Goal: Task Accomplishment & Management: Use online tool/utility

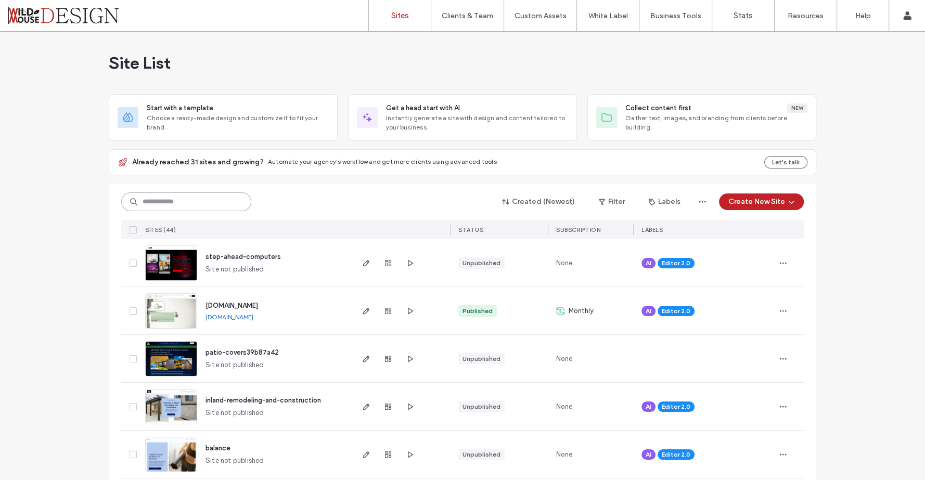
click at [196, 200] on input at bounding box center [186, 201] width 130 height 19
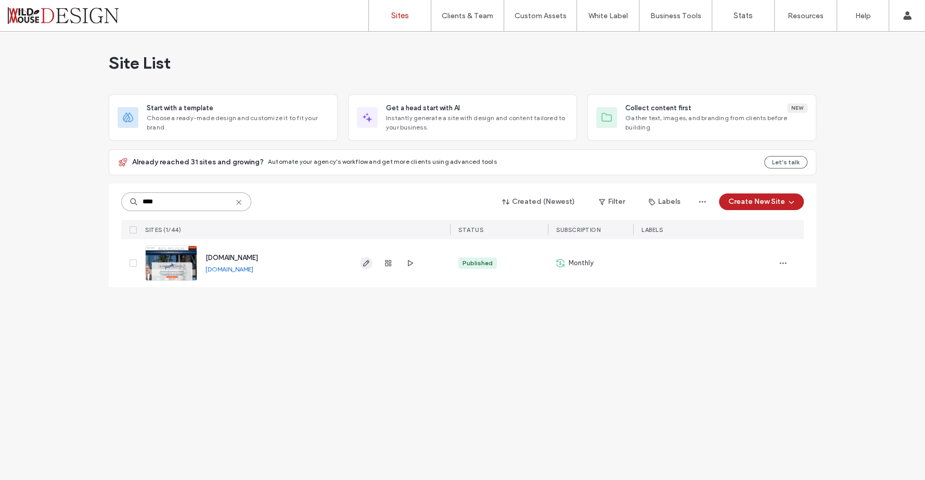
type input "****"
click at [368, 262] on icon "button" at bounding box center [366, 263] width 8 height 8
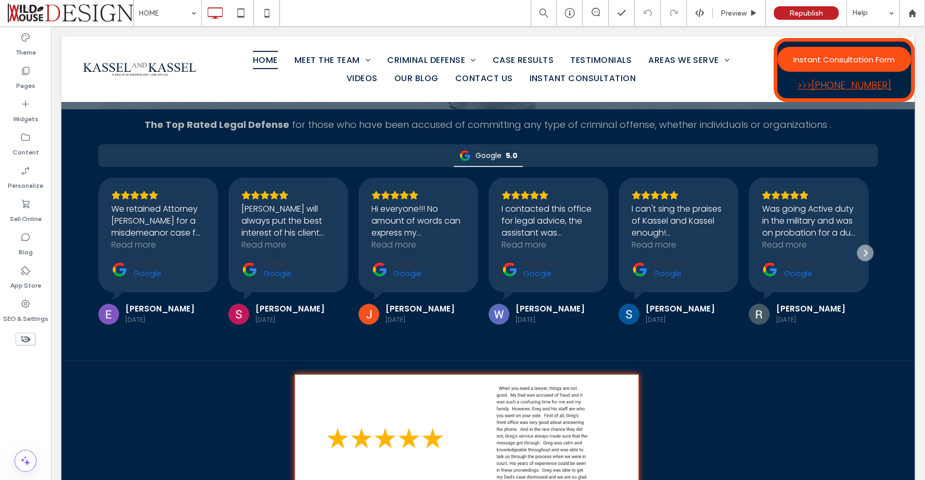
scroll to position [1386, 0]
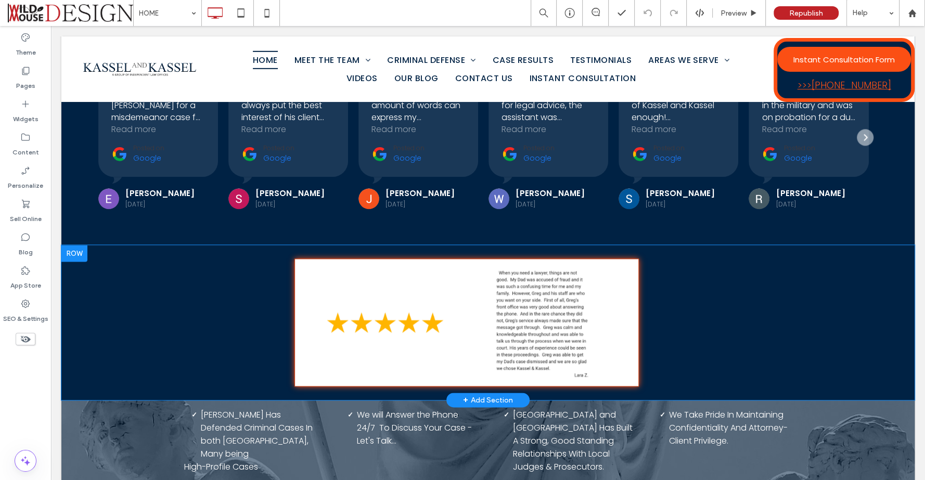
click at [496, 394] on div "+ Add Section" at bounding box center [488, 399] width 50 height 11
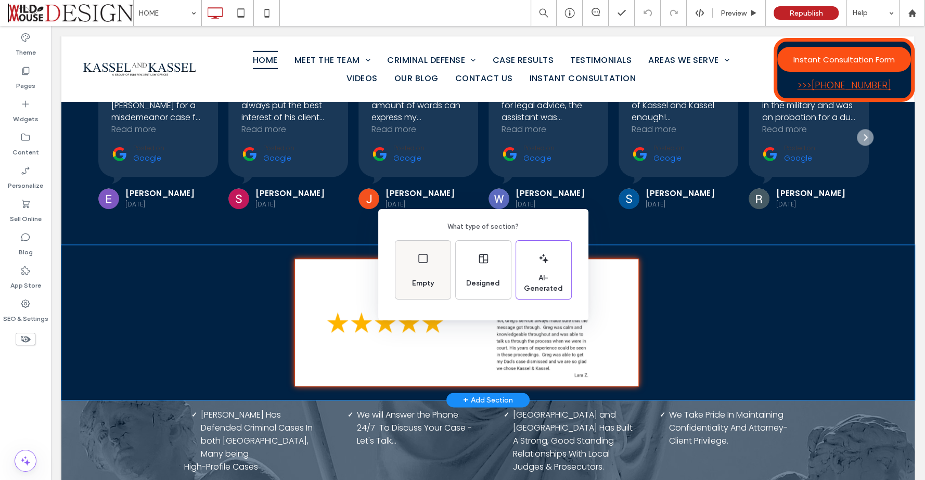
click at [423, 259] on icon at bounding box center [423, 258] width 12 height 12
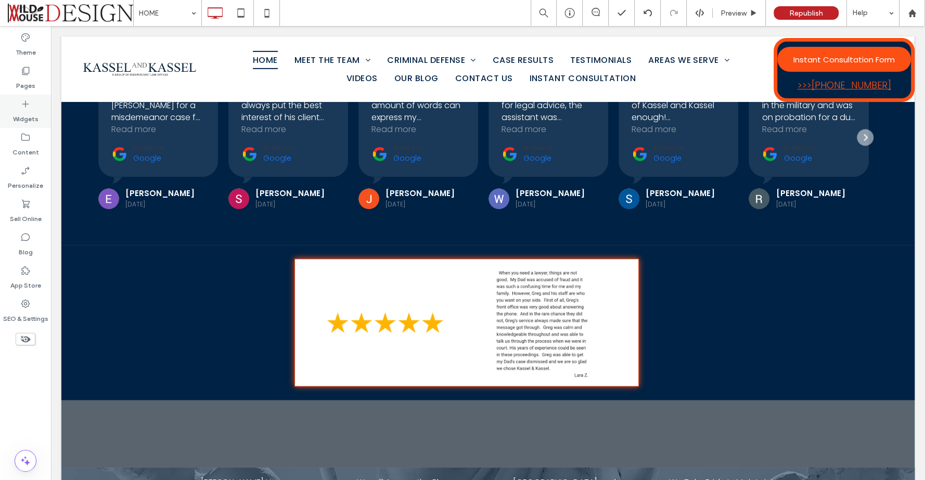
click at [25, 106] on use at bounding box center [25, 104] width 7 height 7
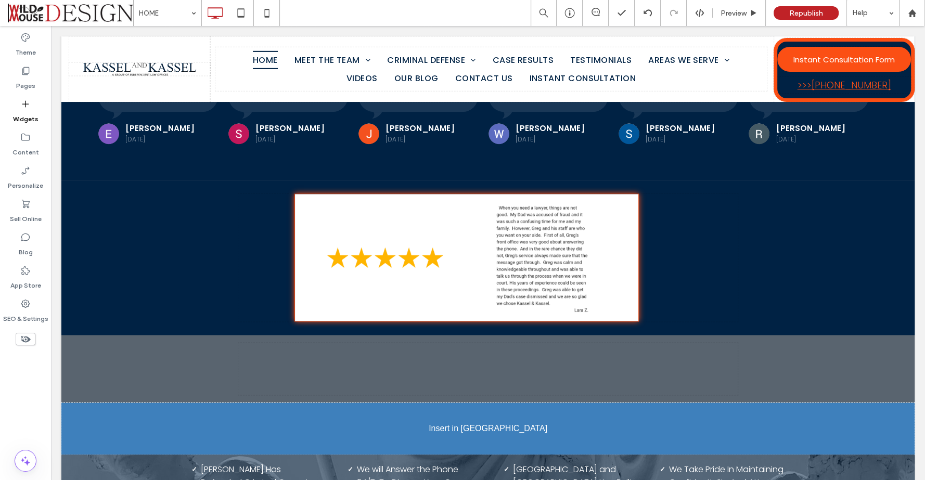
scroll to position [1467, 0]
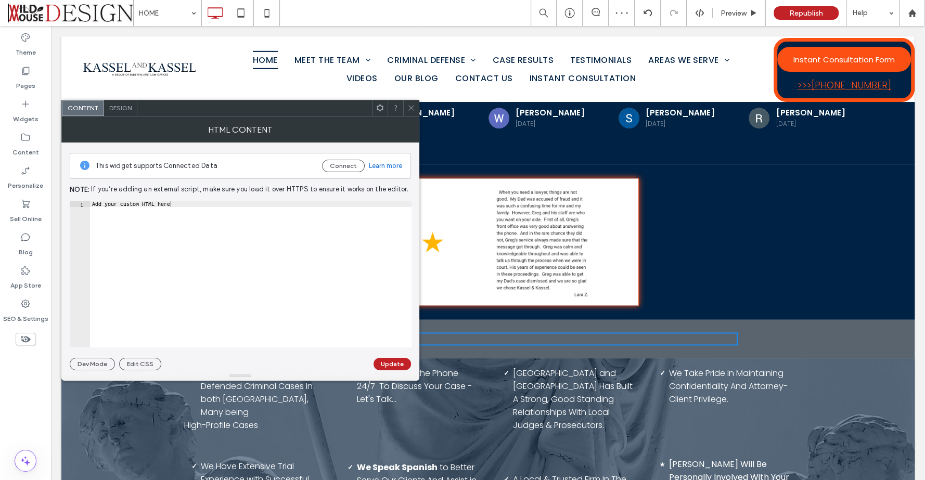
type textarea "**********"
click at [173, 201] on div "Add your custom HTML here" at bounding box center [250, 281] width 321 height 160
click at [410, 116] on div "HTML Content" at bounding box center [240, 129] width 358 height 26
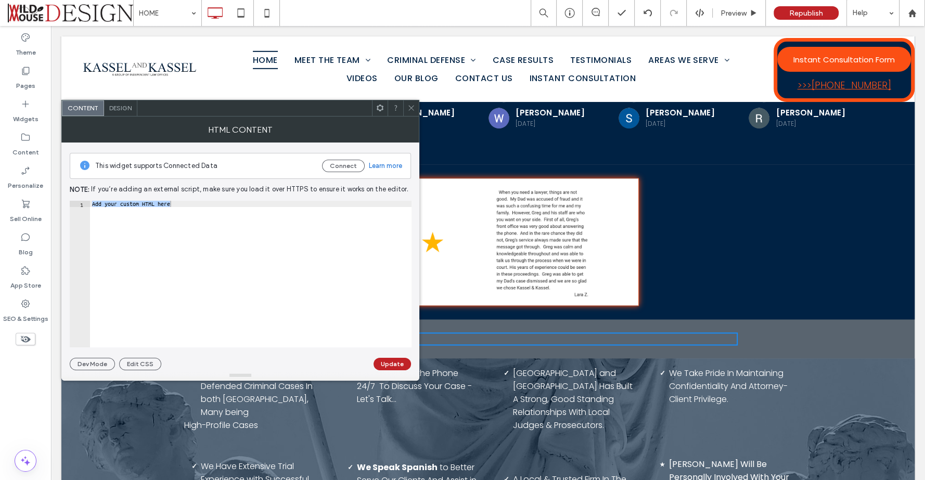
click at [411, 110] on icon at bounding box center [411, 108] width 8 height 8
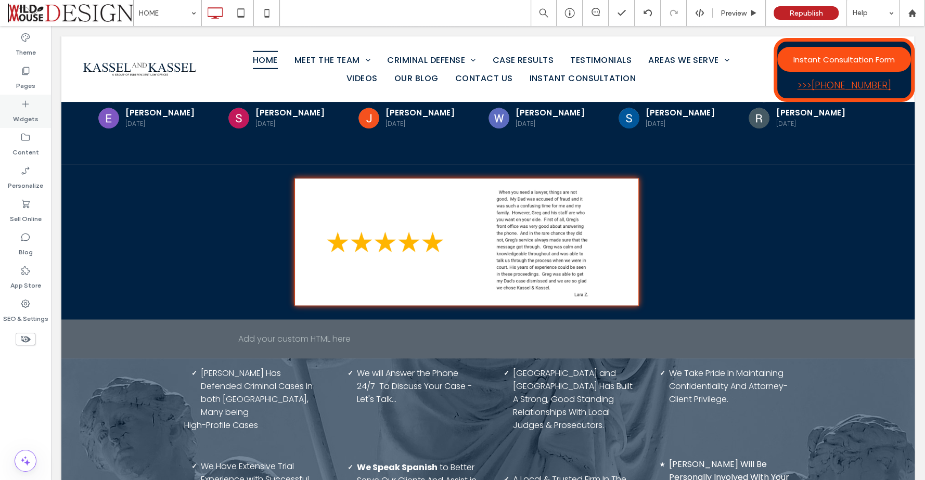
click at [25, 106] on icon at bounding box center [25, 104] width 10 height 10
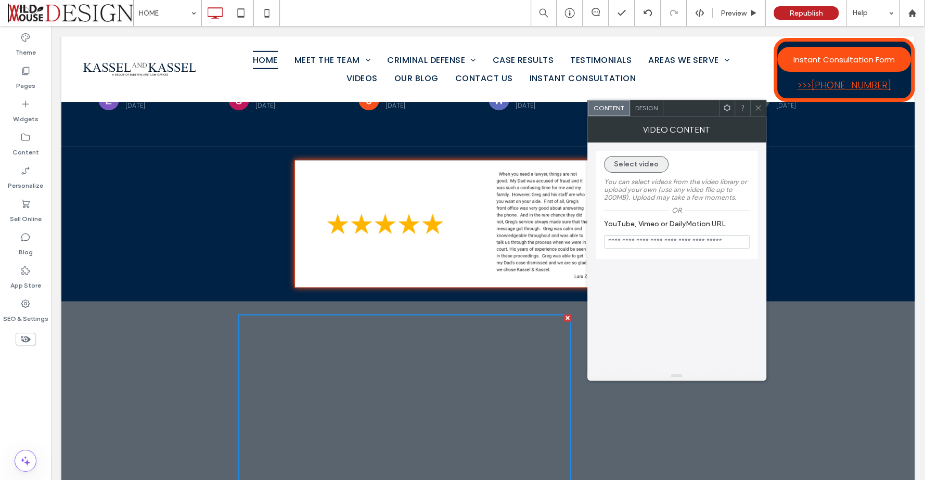
click at [643, 160] on button "Select video" at bounding box center [636, 164] width 64 height 17
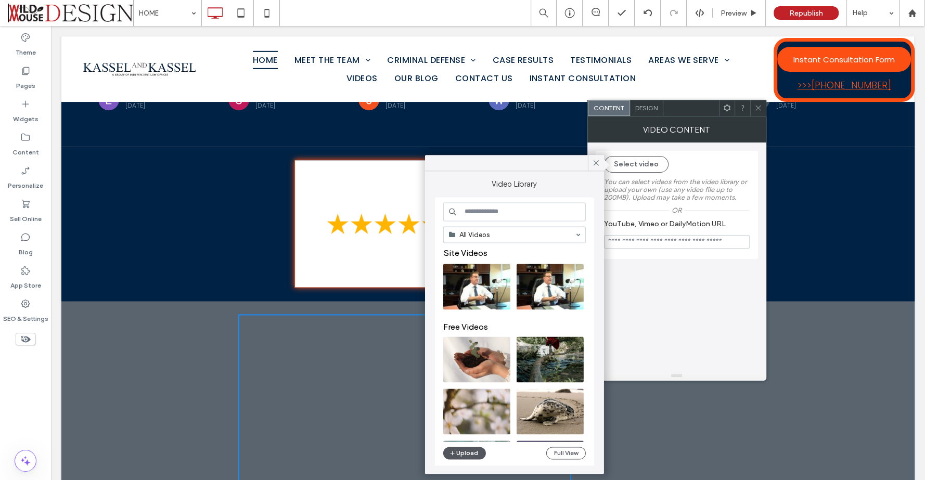
click at [464, 453] on button "Upload" at bounding box center [464, 453] width 43 height 12
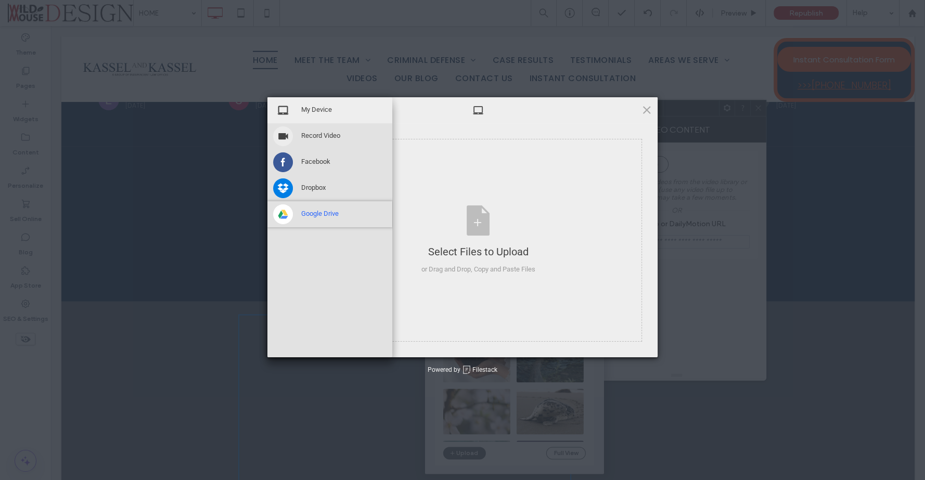
click at [274, 212] on span at bounding box center [283, 214] width 20 height 20
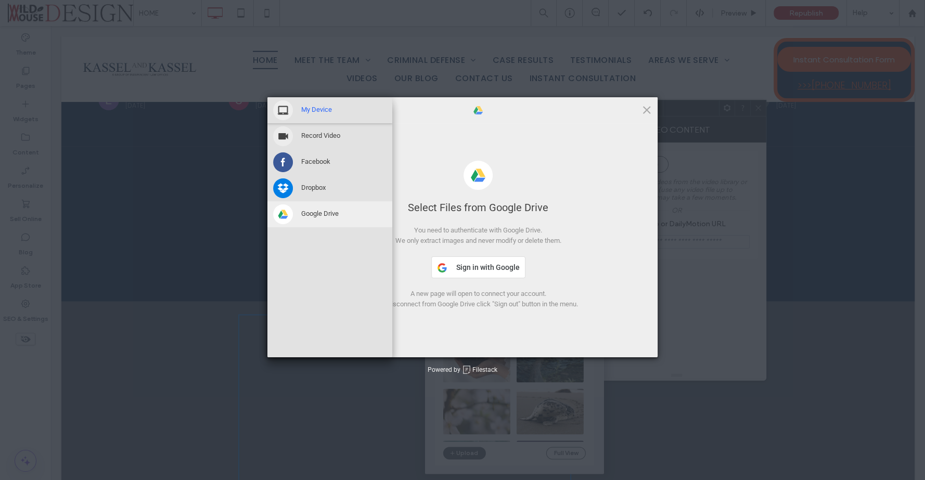
click at [334, 110] on div "My Device" at bounding box center [329, 110] width 125 height 26
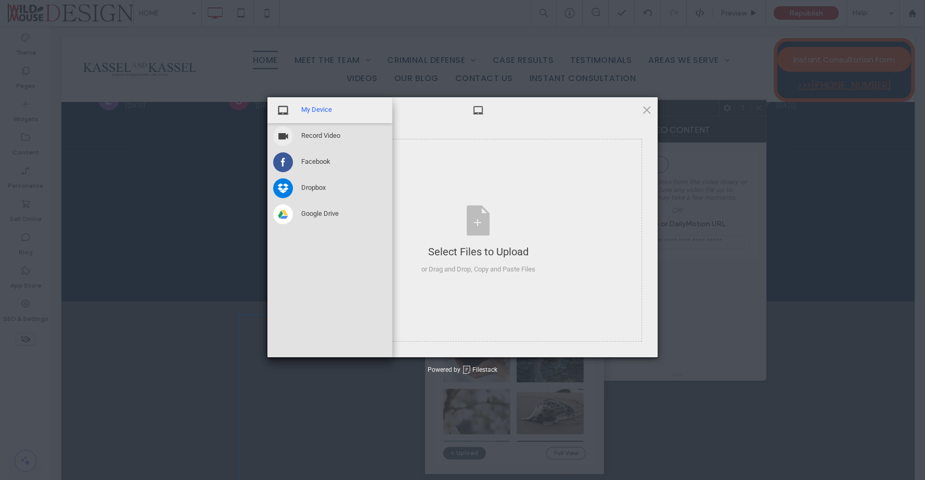
click at [334, 110] on div "My Device" at bounding box center [329, 110] width 125 height 26
click at [334, 111] on div "My Device" at bounding box center [329, 110] width 125 height 26
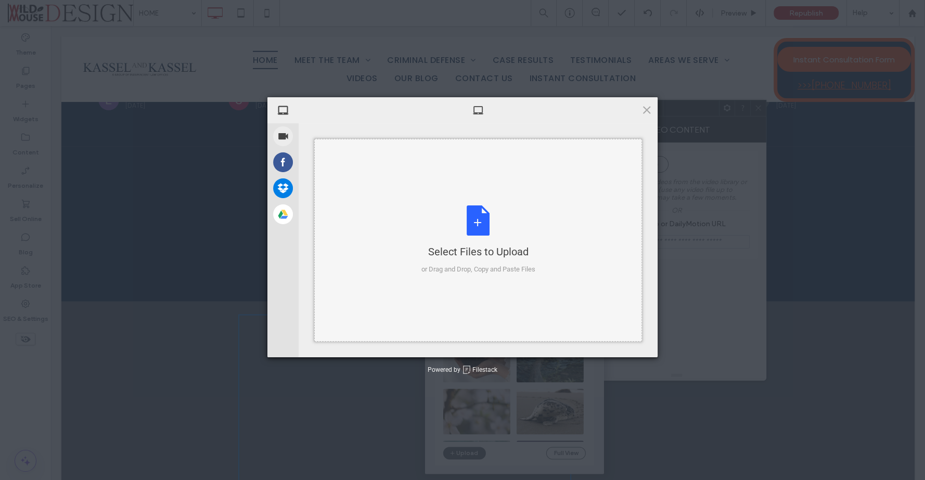
click at [486, 220] on div "Select Files to Upload or Drag and Drop, Copy and Paste Files" at bounding box center [478, 239] width 114 height 69
click at [477, 205] on div "Select Files to Upload or Drag and Drop, Copy and Paste Files" at bounding box center [478, 240] width 328 height 203
type input "**********"
click at [476, 215] on div "Select Files to Upload or Drag and Drop, Copy and Paste Files" at bounding box center [478, 239] width 114 height 69
type input "**********"
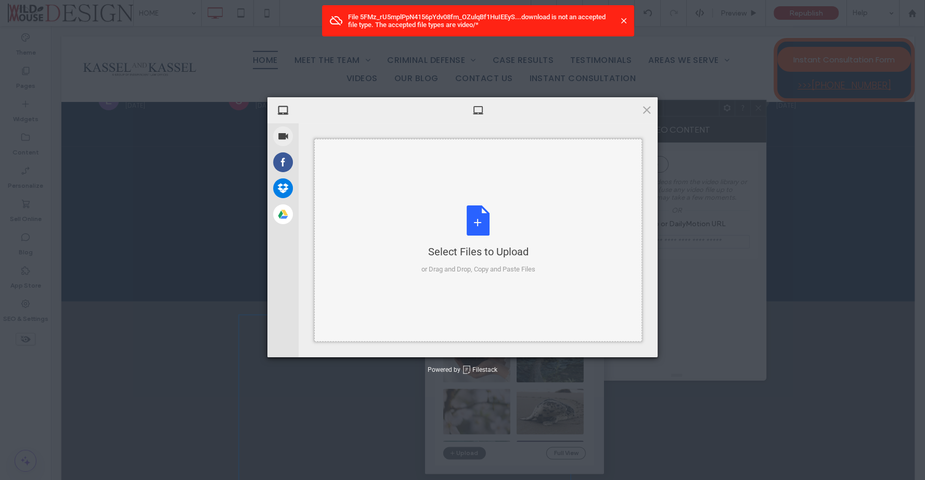
click at [473, 217] on div "Select Files to Upload or Drag and Drop, Copy and Paste Files" at bounding box center [478, 239] width 114 height 69
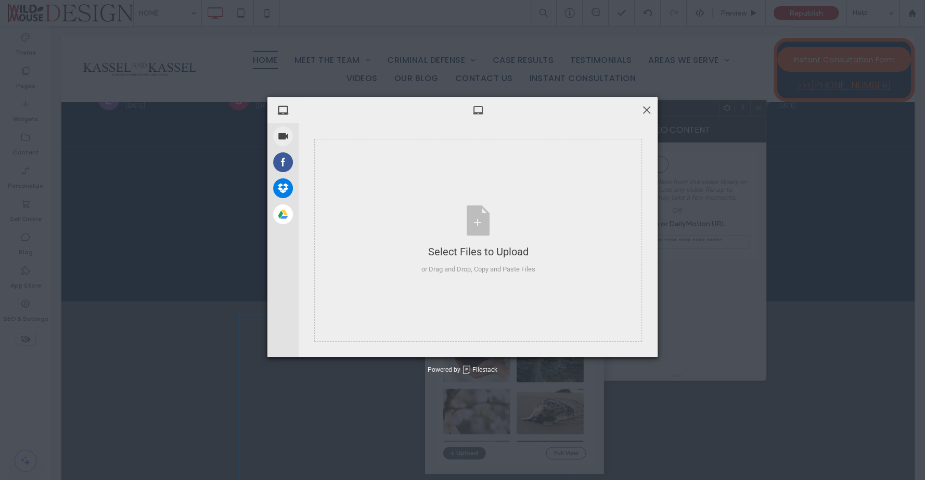
click at [646, 107] on span at bounding box center [646, 109] width 11 height 11
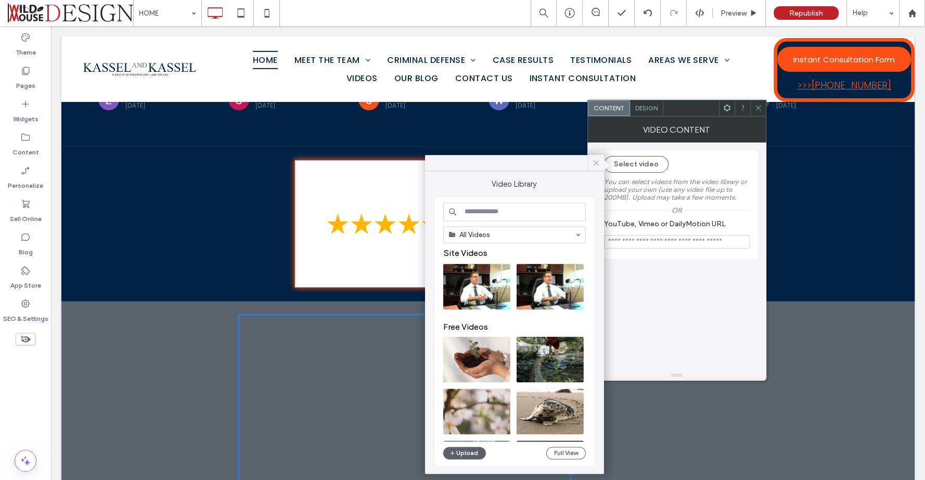
click at [596, 162] on icon at bounding box center [595, 162] width 9 height 9
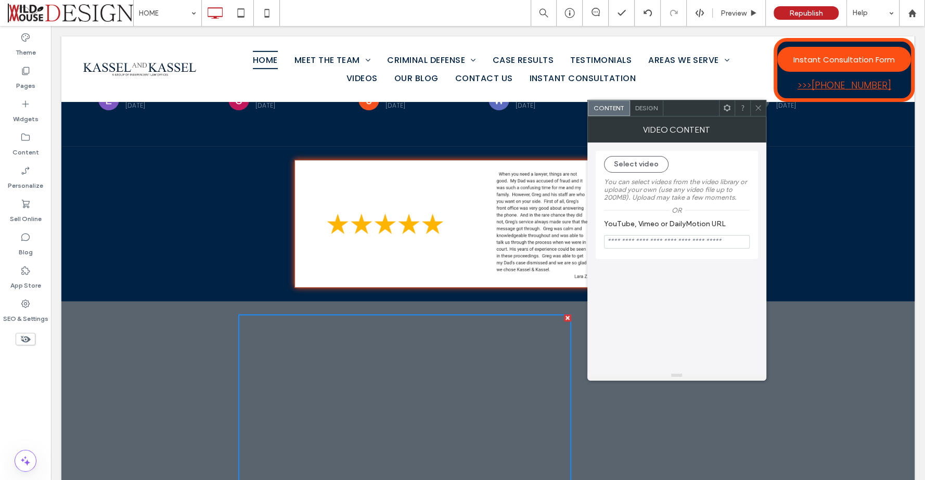
click at [758, 114] on span at bounding box center [758, 108] width 8 height 16
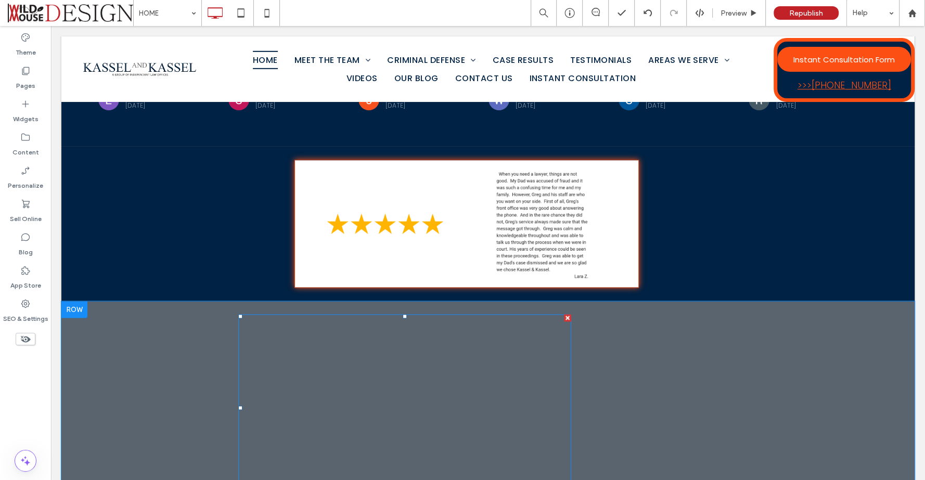
click at [564, 314] on div at bounding box center [567, 317] width 7 height 7
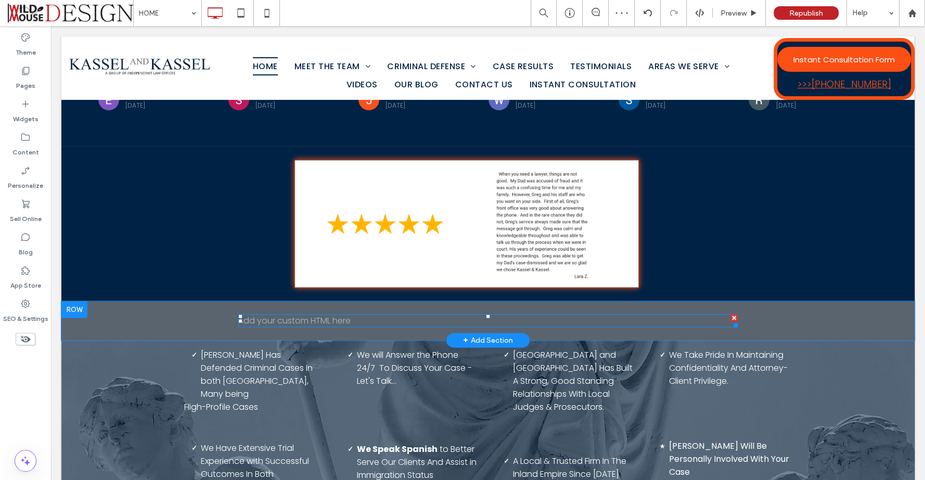
click at [730, 314] on div at bounding box center [733, 317] width 7 height 7
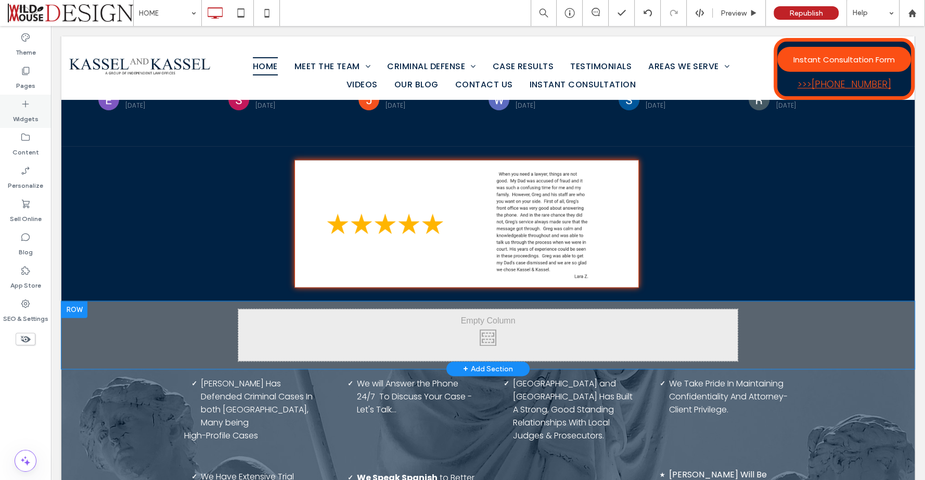
click at [24, 109] on label "Widgets" at bounding box center [25, 116] width 25 height 15
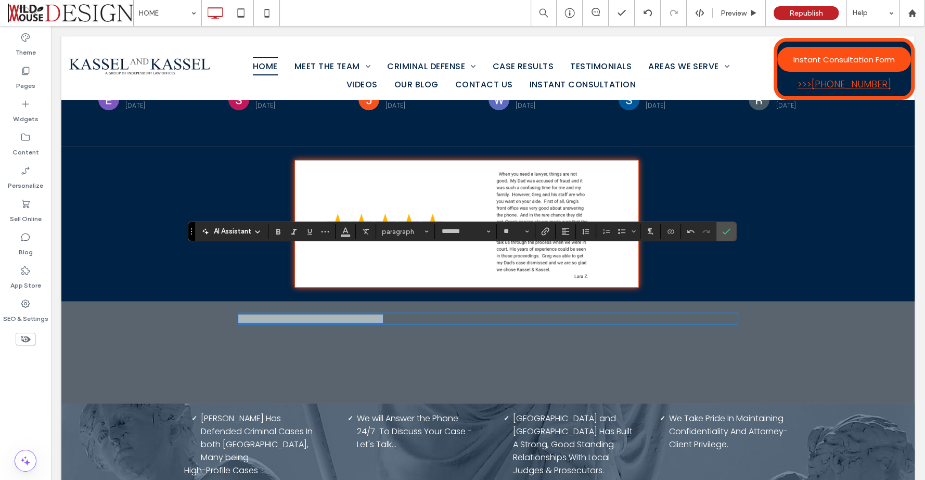
drag, startPoint x: 444, startPoint y: 254, endPoint x: 212, endPoint y: 254, distance: 232.4
click at [212, 301] on div "**********" at bounding box center [487, 318] width 853 height 35
click at [545, 229] on icon "Link" at bounding box center [545, 231] width 8 height 8
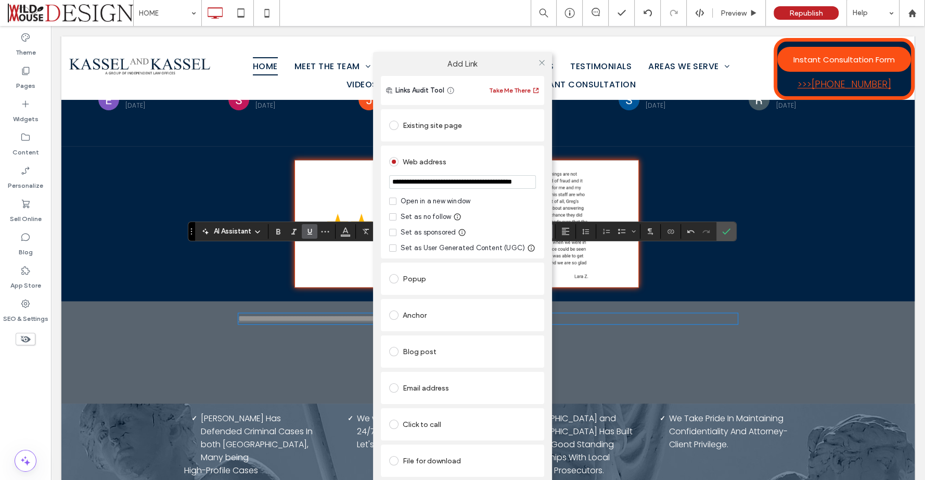
click at [396, 201] on span at bounding box center [392, 201] width 7 height 7
click at [537, 60] on div at bounding box center [542, 63] width 16 height 16
click at [729, 7] on div "Preview" at bounding box center [738, 13] width 53 height 26
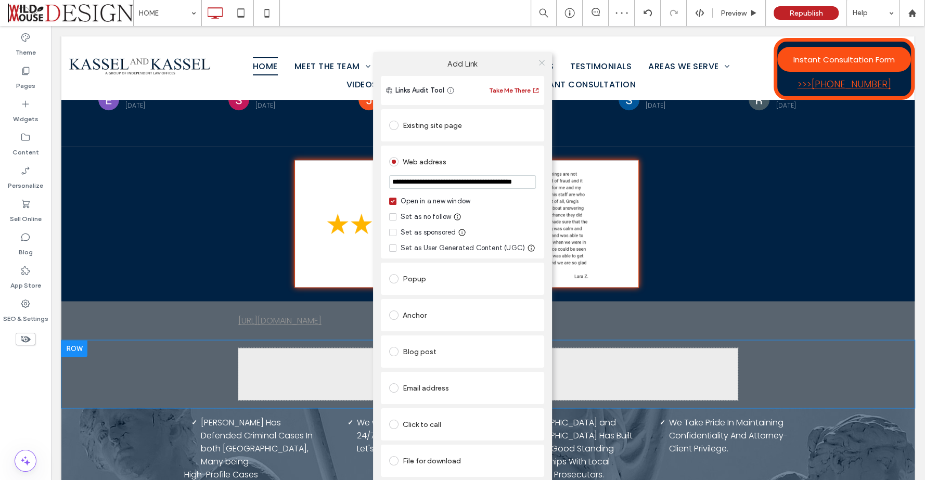
click at [540, 63] on use at bounding box center [541, 62] width 5 height 5
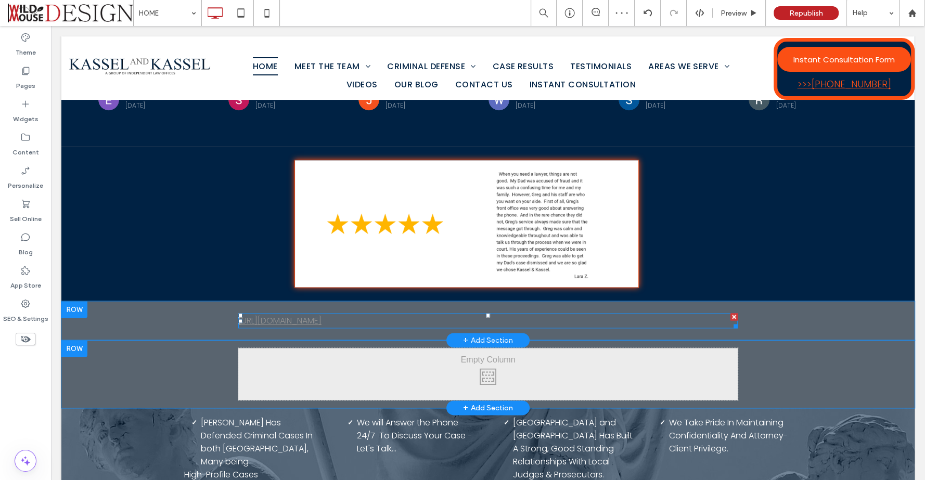
click at [321, 315] on link "https://www.facebook.com/reel/1785606809019110" at bounding box center [279, 321] width 83 height 12
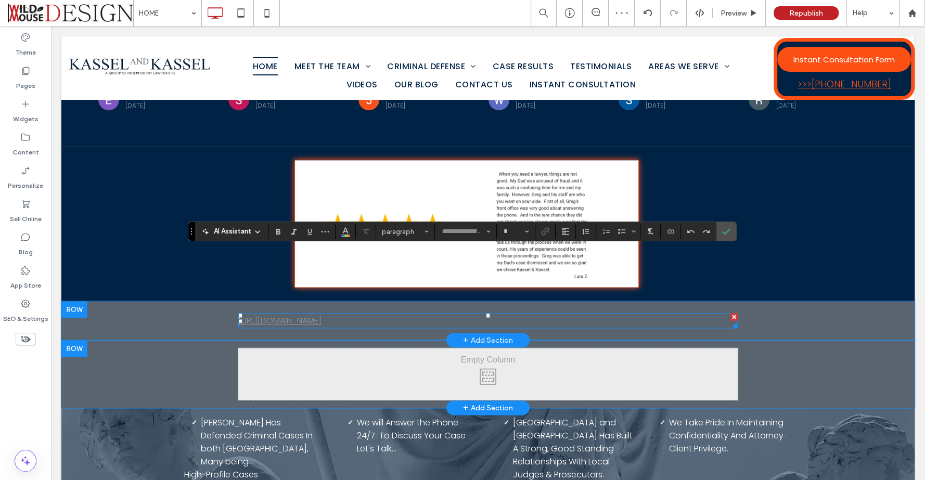
type input "*******"
type input "**"
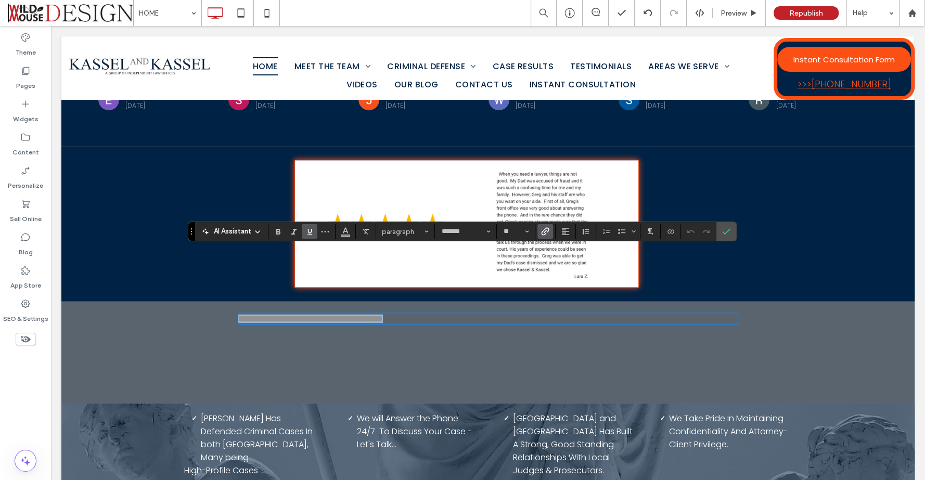
click at [383, 315] on link "**********" at bounding box center [310, 319] width 145 height 8
click at [718, 231] on label "Confirm" at bounding box center [726, 231] width 16 height 19
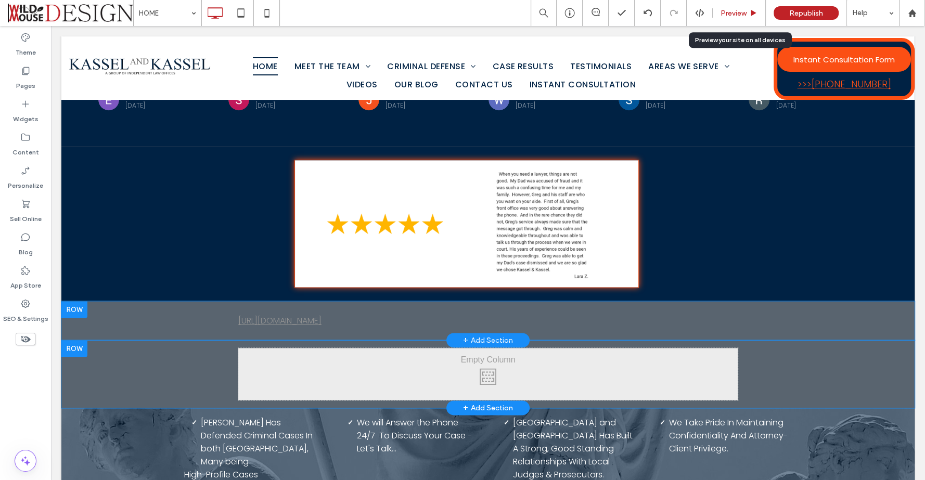
click at [732, 16] on span "Preview" at bounding box center [733, 13] width 26 height 9
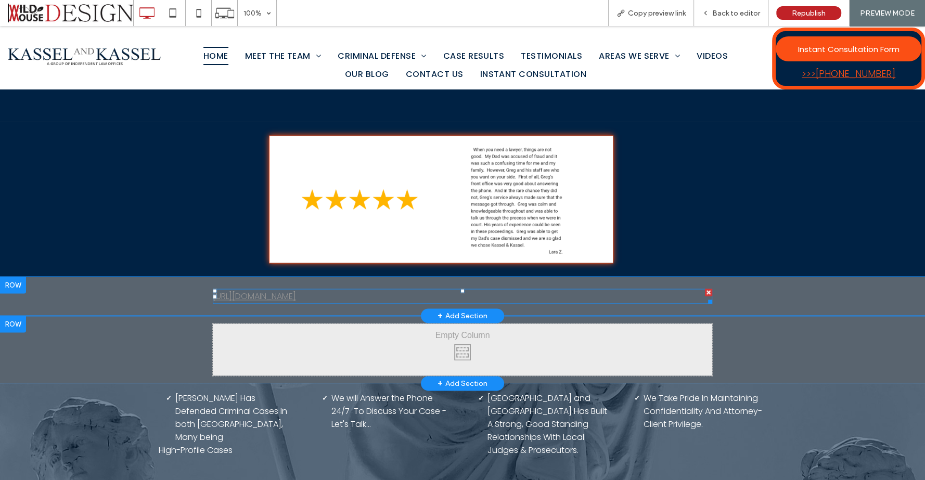
click at [296, 290] on link "https://www.facebook.com/reel/1785606809019110" at bounding box center [254, 296] width 83 height 12
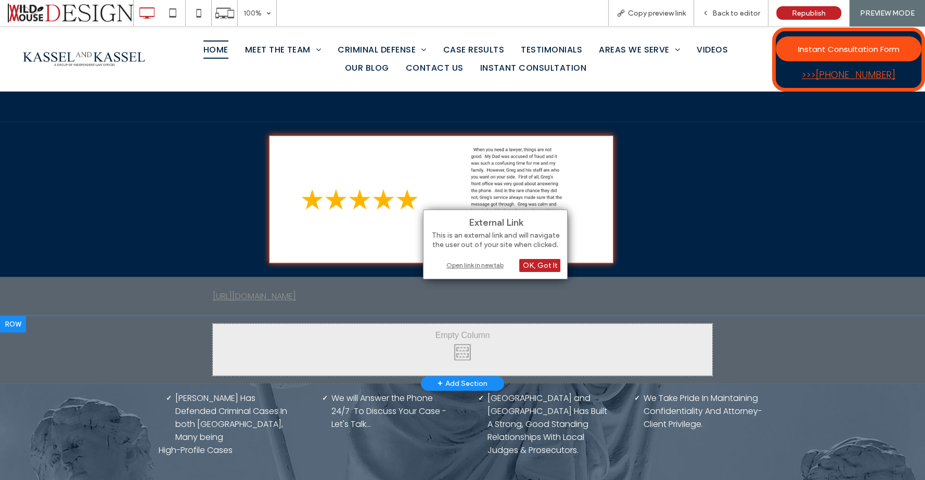
click at [469, 263] on div "Open link in new tab" at bounding box center [495, 264] width 130 height 11
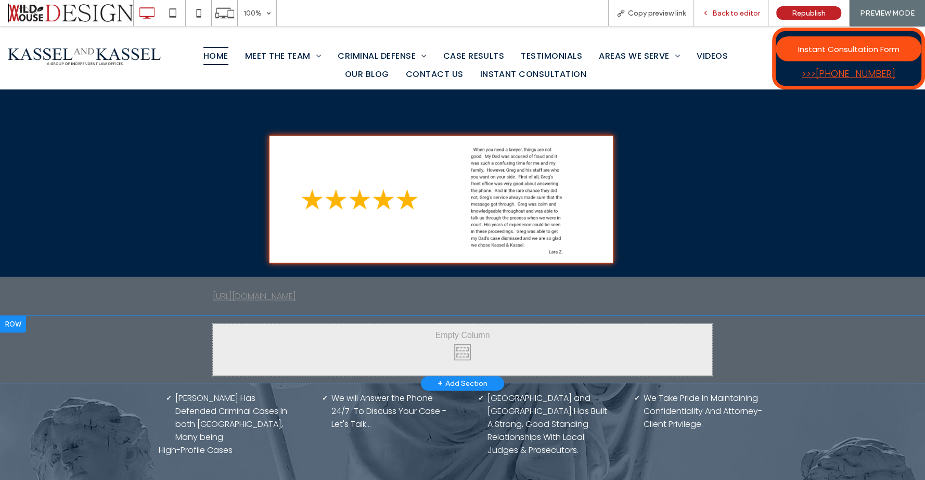
click at [752, 14] on span "Back to editor" at bounding box center [736, 13] width 48 height 9
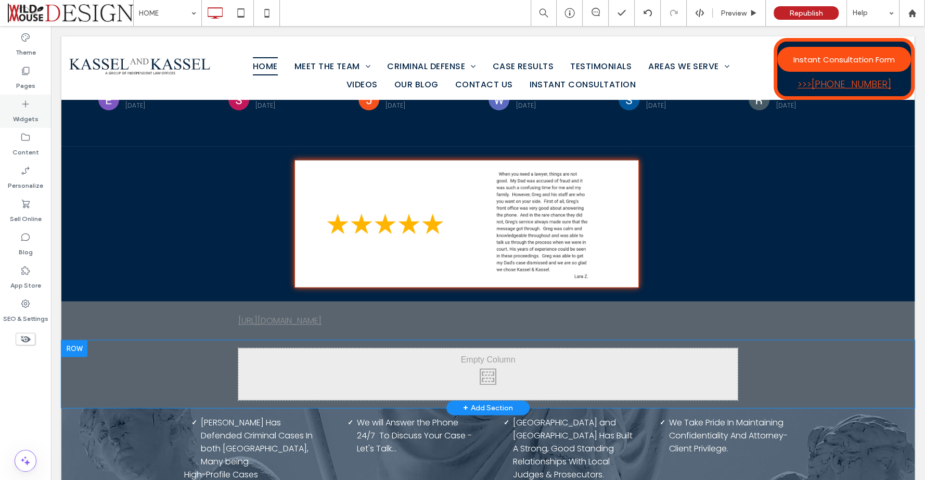
click at [24, 104] on use at bounding box center [25, 104] width 7 height 7
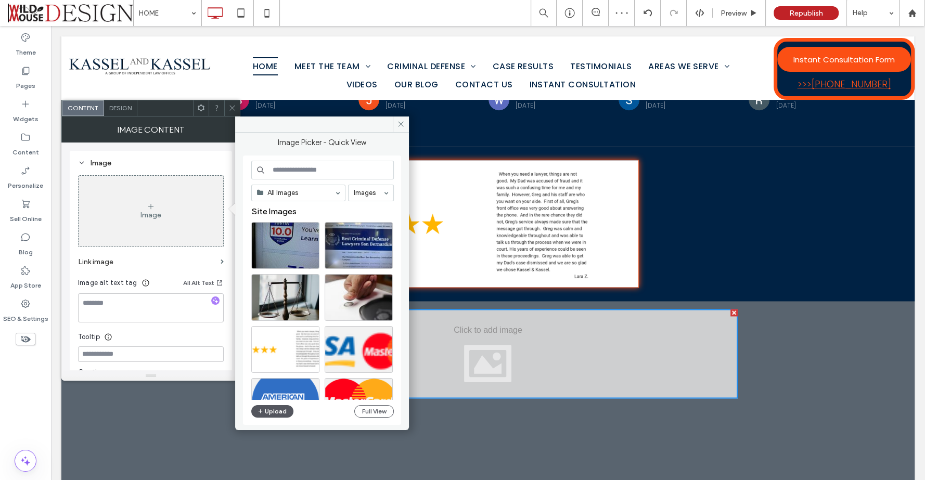
click at [280, 409] on button "Upload" at bounding box center [272, 411] width 43 height 12
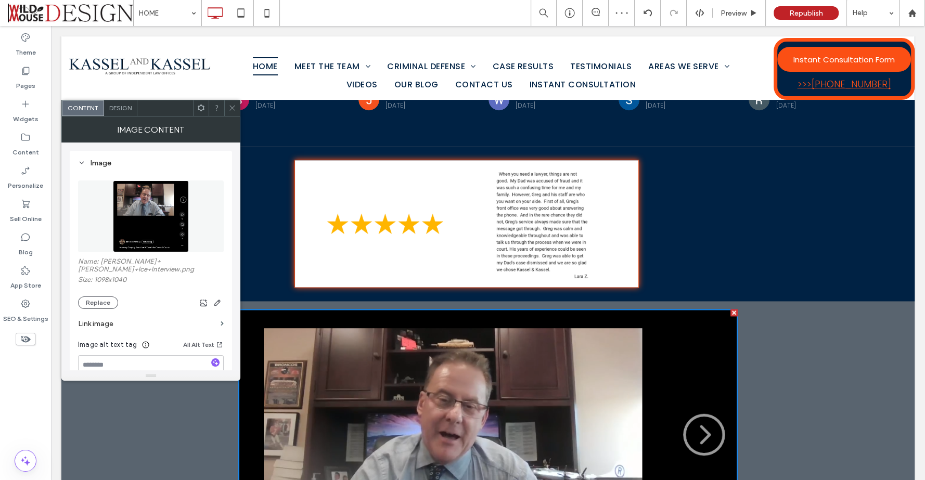
click at [230, 108] on icon at bounding box center [232, 108] width 8 height 8
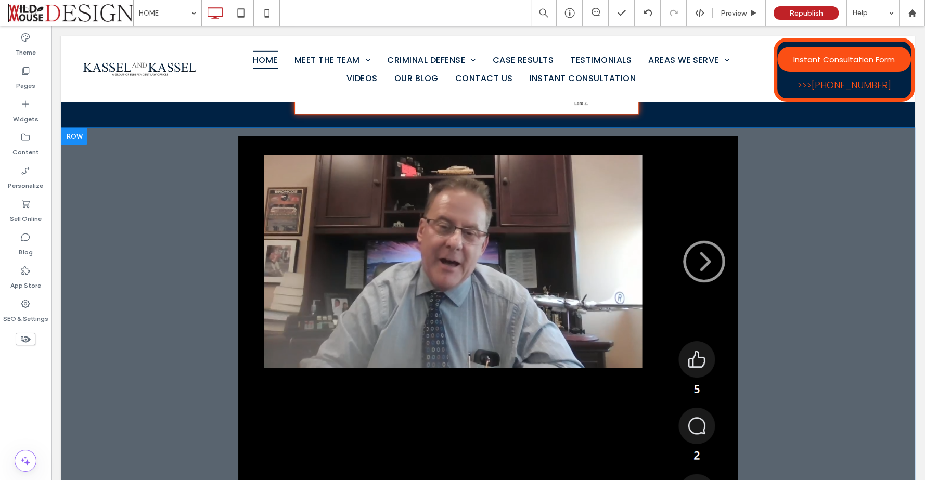
scroll to position [1774, 0]
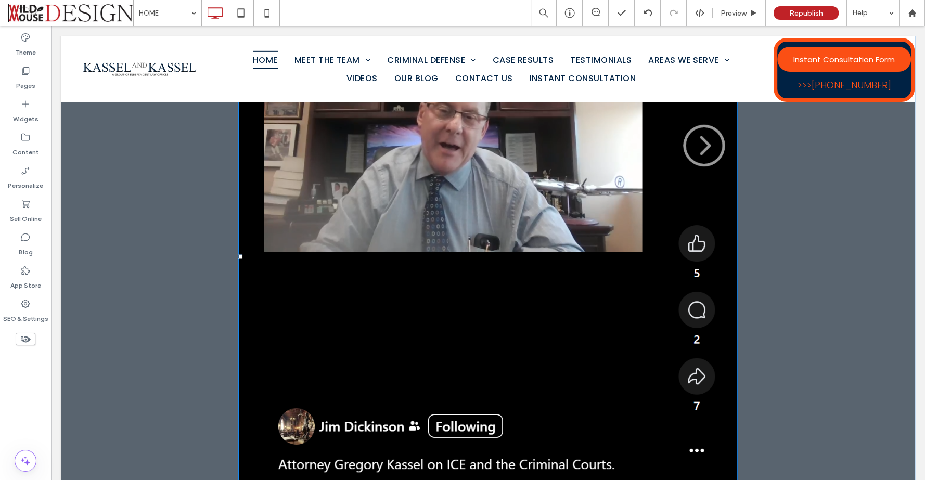
click at [629, 284] on img at bounding box center [487, 256] width 499 height 473
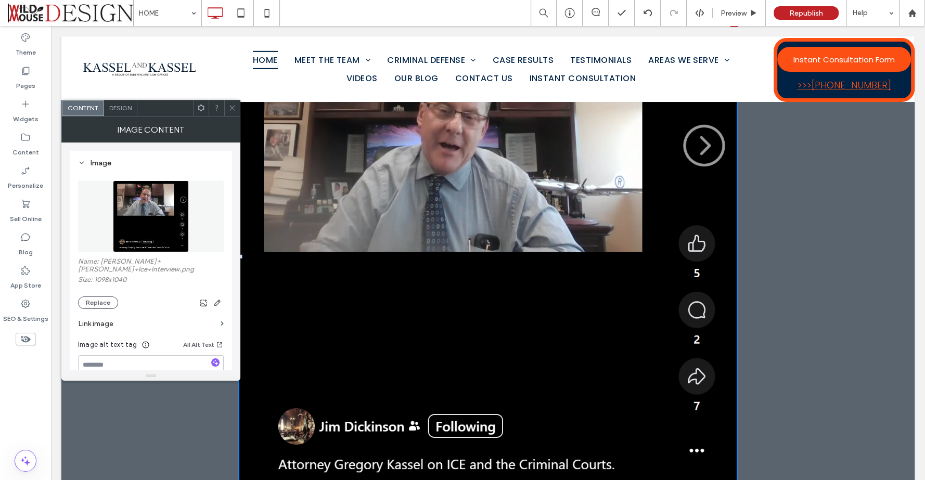
click at [237, 108] on div at bounding box center [232, 108] width 16 height 16
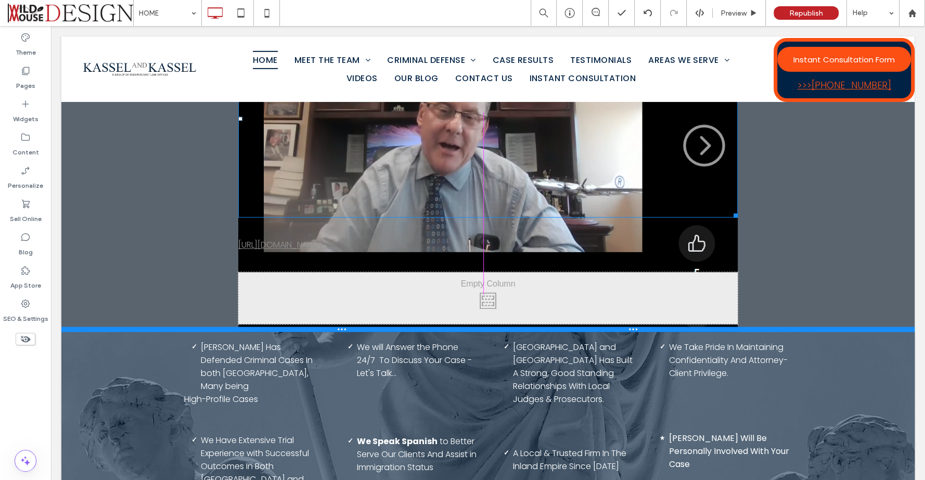
drag, startPoint x: 729, startPoint y: 427, endPoint x: 634, endPoint y: 291, distance: 165.2
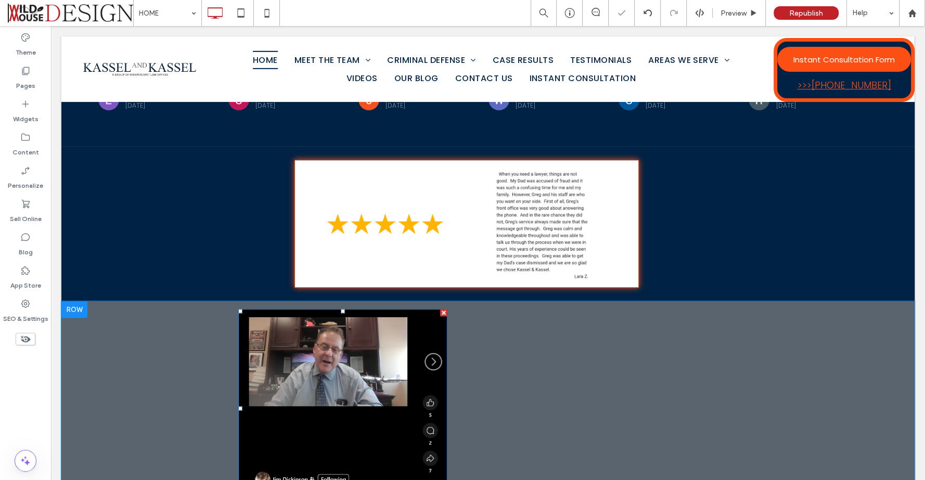
scroll to position [1542, 0]
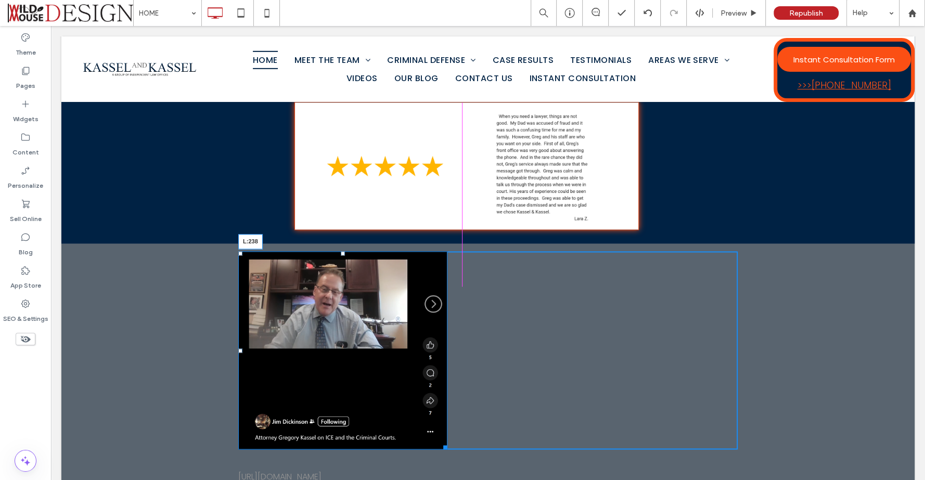
drag, startPoint x: 236, startPoint y: 287, endPoint x: 411, endPoint y: 317, distance: 177.8
click at [242, 348] on div at bounding box center [240, 350] width 4 height 4
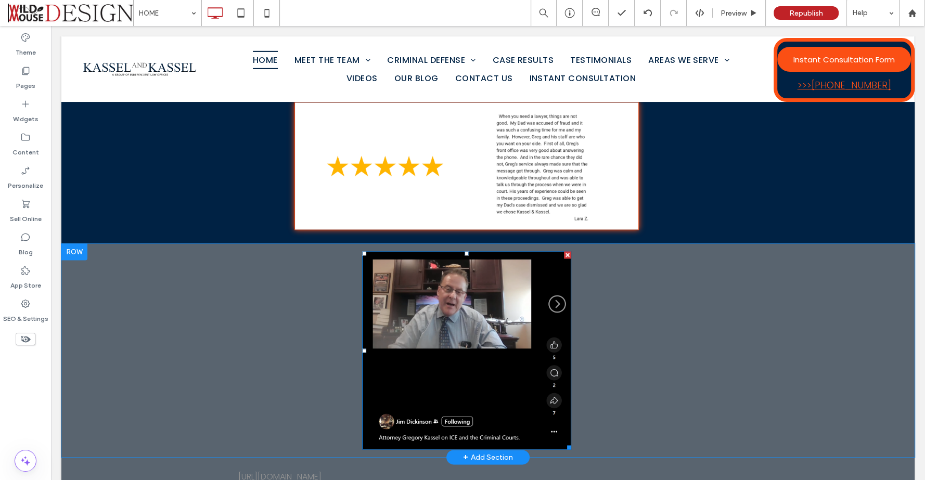
click at [463, 309] on img at bounding box center [466, 350] width 209 height 198
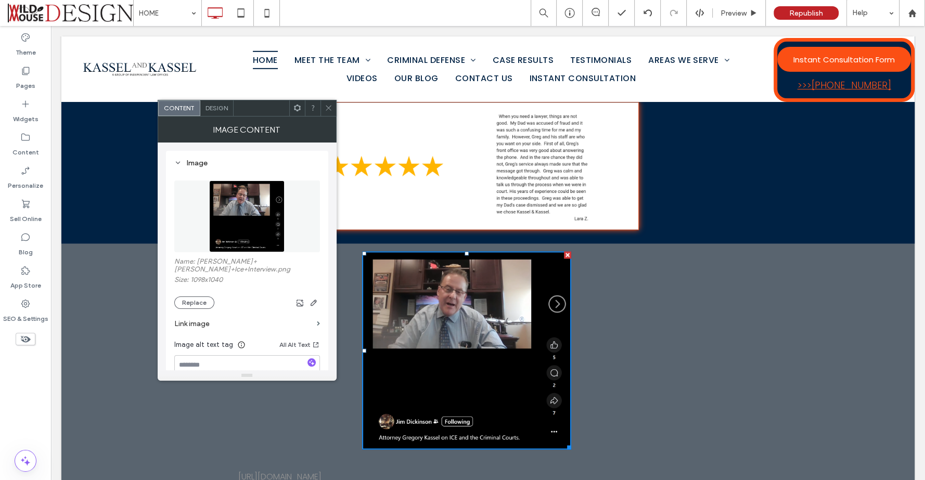
scroll to position [58, 0]
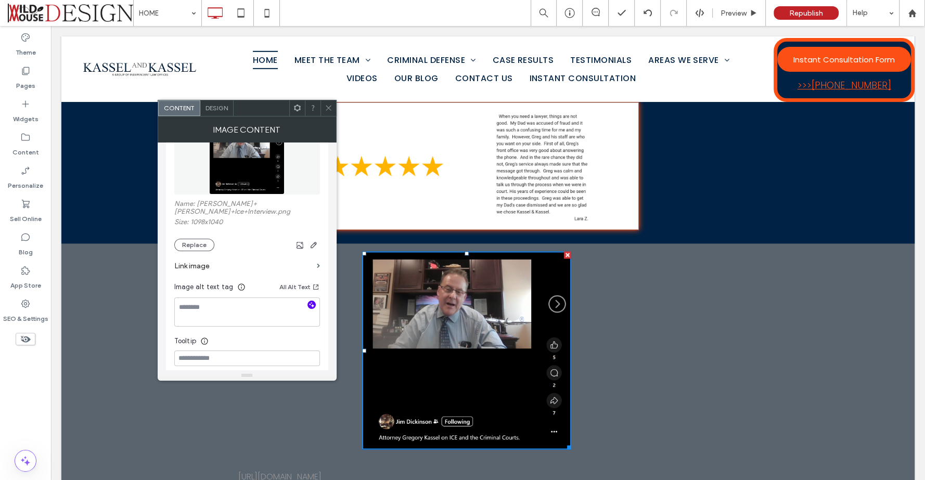
click at [310, 301] on icon "button" at bounding box center [311, 304] width 7 height 7
type textarea "**********"
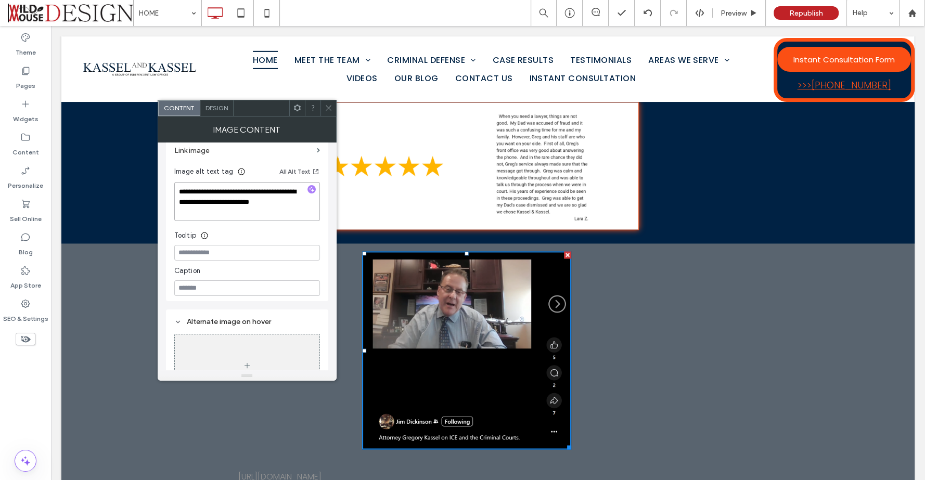
scroll to position [205, 0]
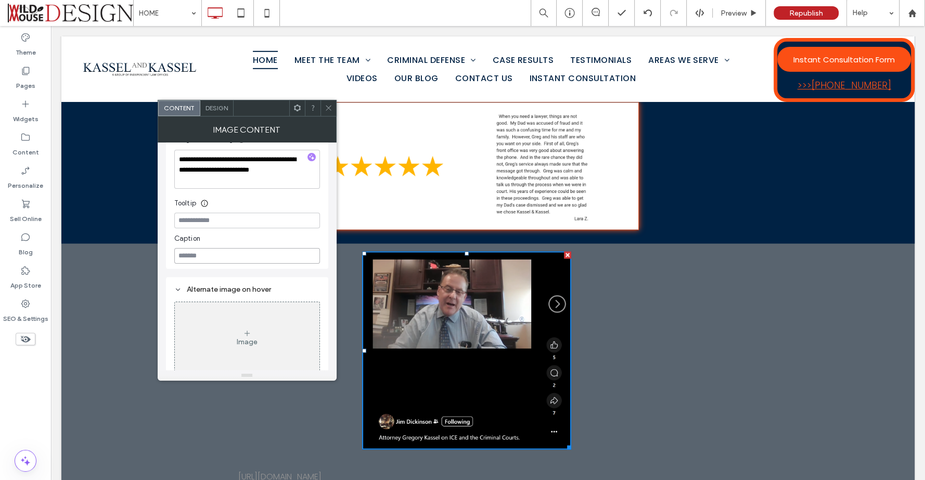
click at [231, 248] on input at bounding box center [247, 256] width 146 height 16
type input "**********"
click at [491, 456] on span at bounding box center [466, 460] width 209 height 8
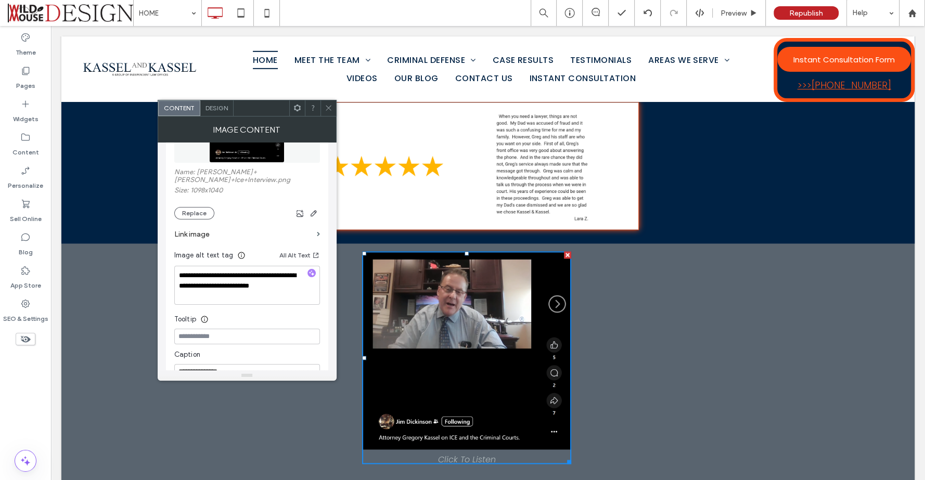
scroll to position [32, 0]
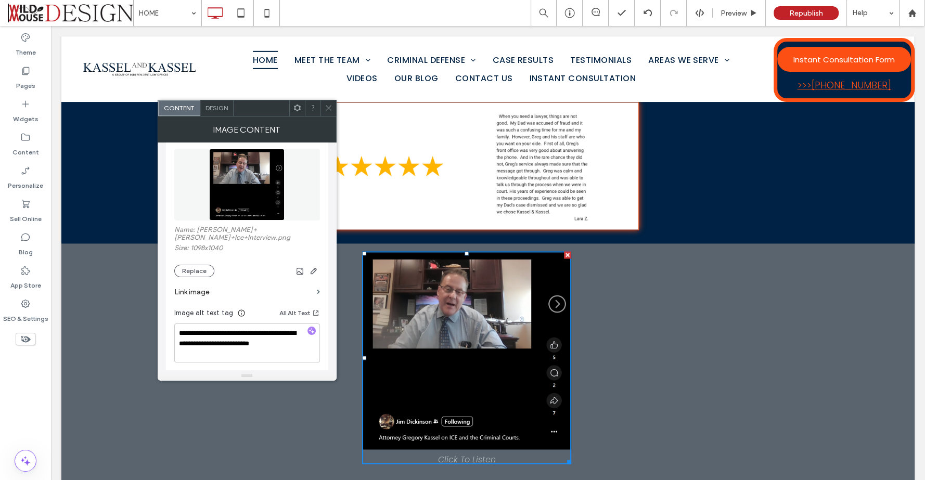
click at [180, 283] on label "Link image" at bounding box center [243, 291] width 138 height 19
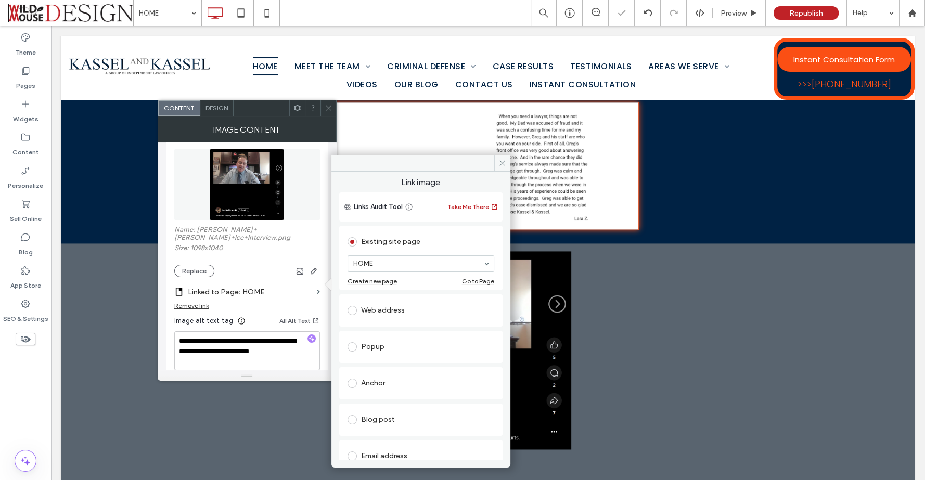
click at [393, 302] on div "Web address" at bounding box center [420, 310] width 147 height 17
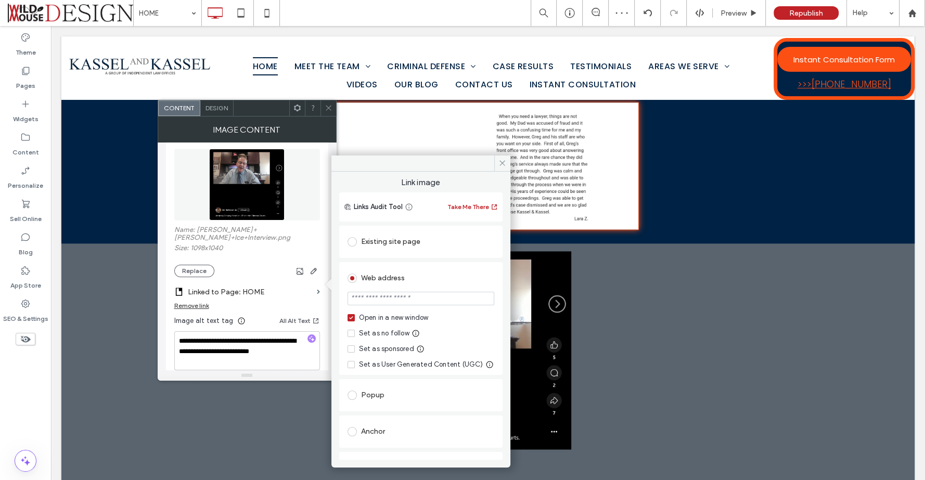
click at [396, 297] on input "url" at bounding box center [420, 299] width 147 height 14
click at [401, 301] on input "url" at bounding box center [420, 299] width 147 height 14
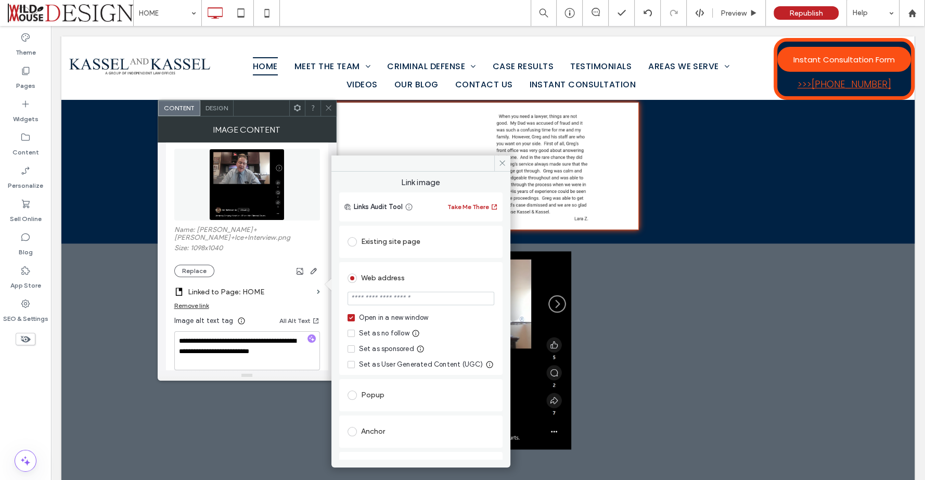
drag, startPoint x: 428, startPoint y: 297, endPoint x: 322, endPoint y: 298, distance: 106.1
click at [322, 298] on div "**********" at bounding box center [247, 248] width 179 height 264
drag, startPoint x: 380, startPoint y: 298, endPoint x: 342, endPoint y: 301, distance: 38.6
click at [342, 301] on div "Web address ******* Open in a new window Set as no follow Set as sponsored Set …" at bounding box center [420, 318] width 163 height 113
paste input "**********"
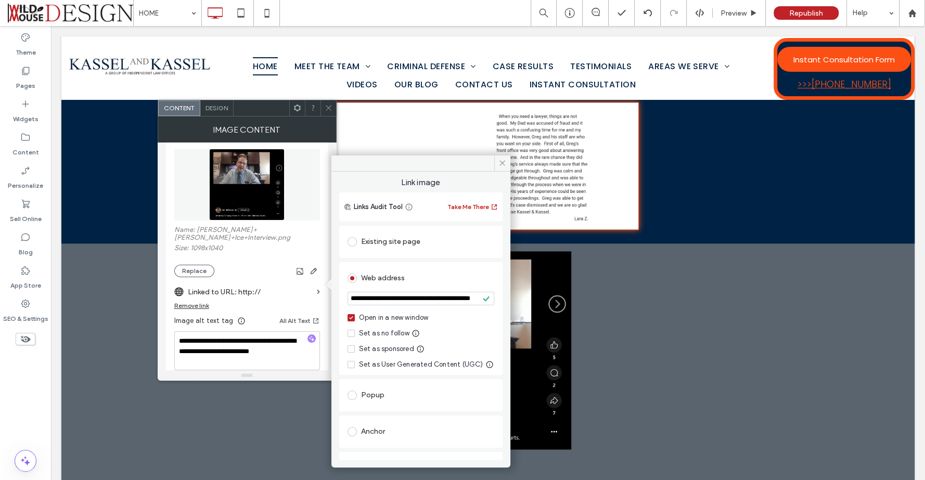
scroll to position [0, 41]
type input "**********"
click at [504, 162] on icon at bounding box center [502, 163] width 8 height 8
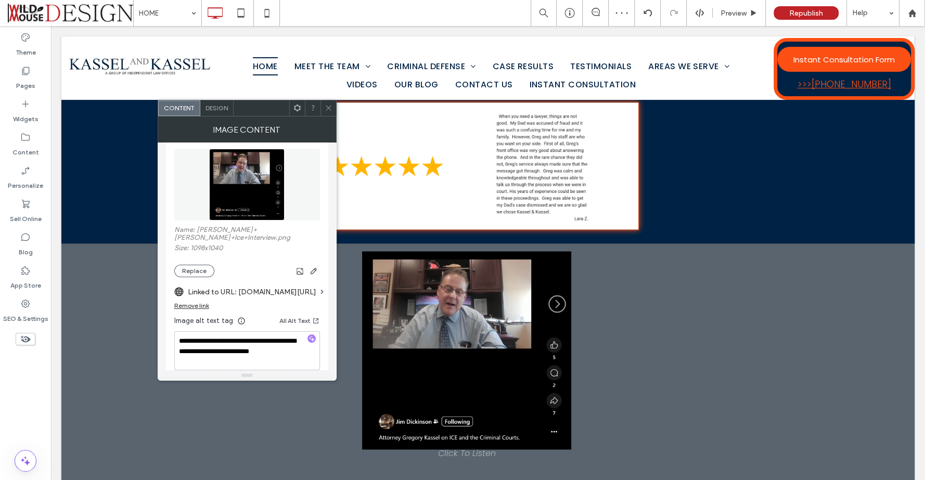
click at [329, 107] on icon at bounding box center [328, 108] width 8 height 8
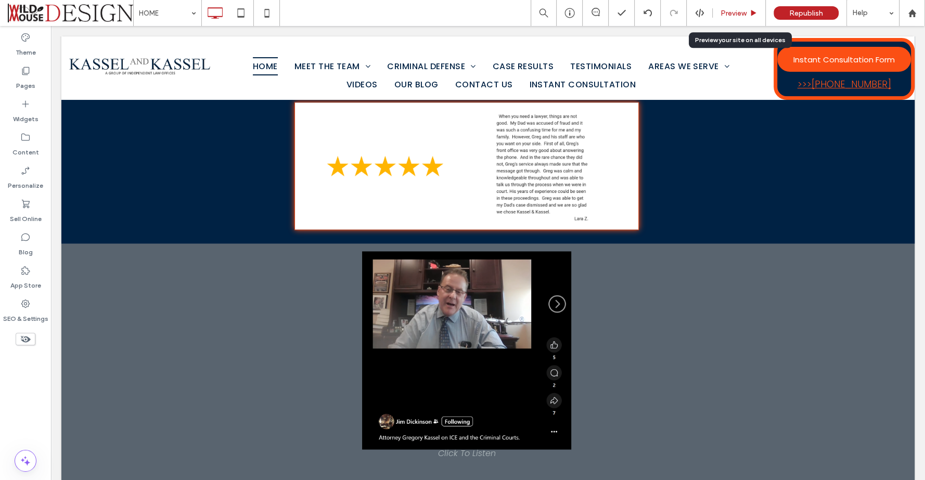
click at [738, 13] on span "Preview" at bounding box center [733, 13] width 26 height 9
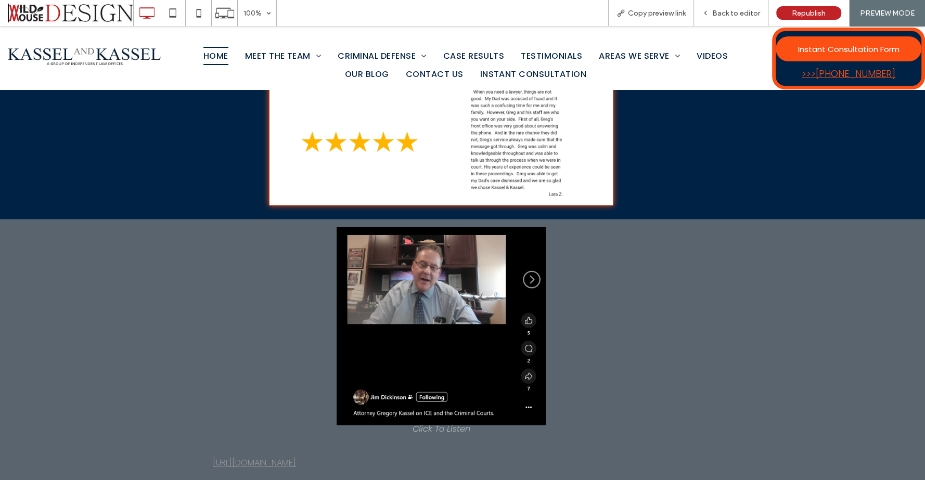
click at [454, 425] on span at bounding box center [440, 429] width 209 height 8
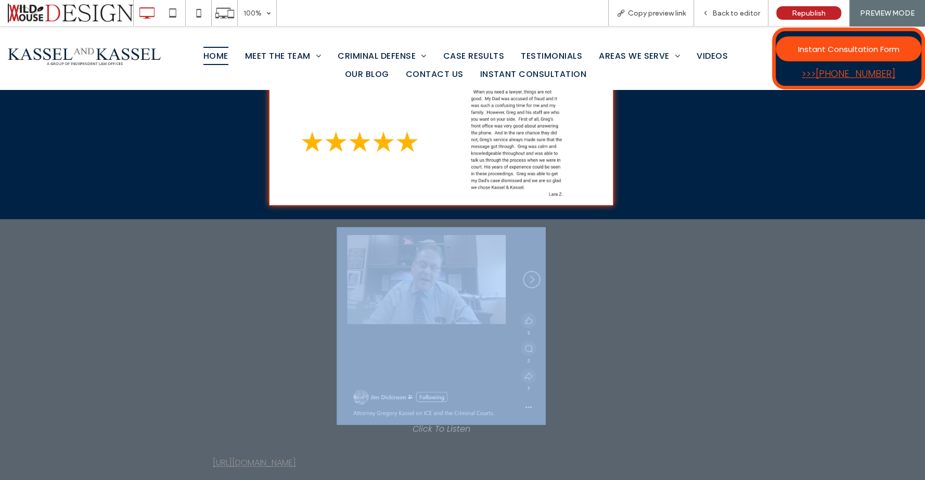
click at [454, 425] on span at bounding box center [440, 429] width 209 height 8
click at [456, 425] on span at bounding box center [440, 429] width 209 height 8
click at [692, 274] on div "Click To Paste Click To Paste" at bounding box center [462, 331] width 499 height 209
click at [654, 227] on div "Click To Paste Click To Paste" at bounding box center [462, 331] width 499 height 209
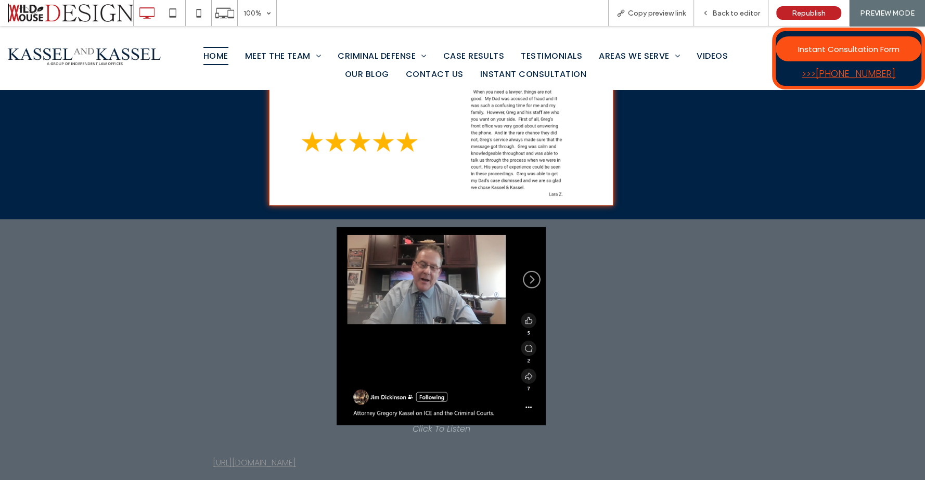
click at [668, 147] on div "Click To Paste" at bounding box center [462, 141] width 499 height 128
click at [480, 249] on img at bounding box center [440, 326] width 209 height 198
click at [731, 13] on span "Back to editor" at bounding box center [736, 13] width 48 height 9
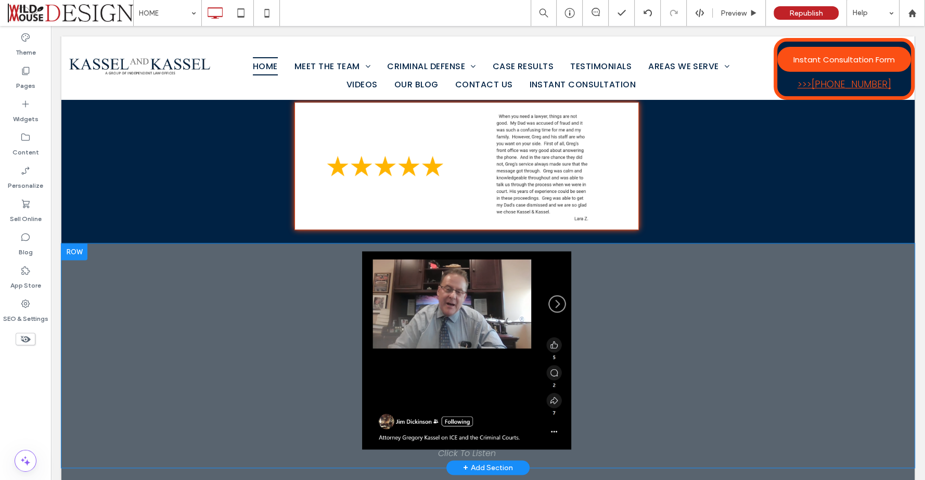
click at [500, 296] on img at bounding box center [466, 350] width 209 height 198
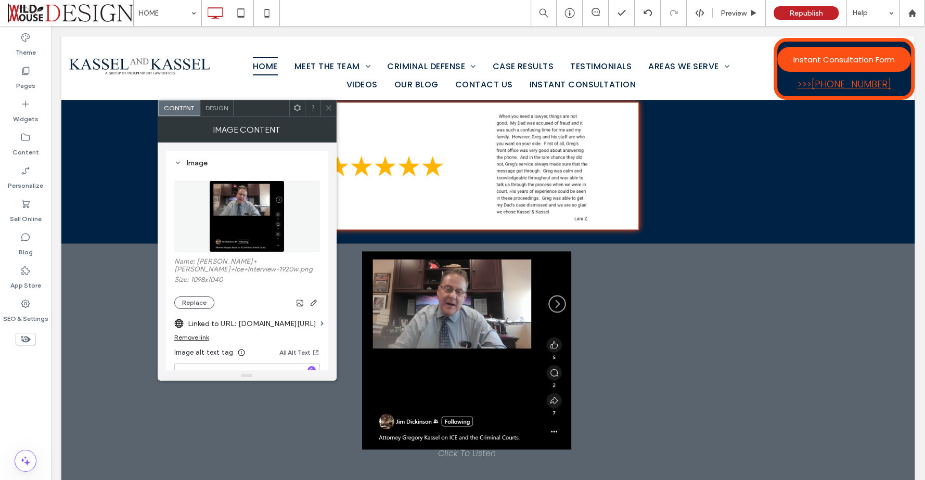
click at [500, 296] on img at bounding box center [466, 350] width 209 height 198
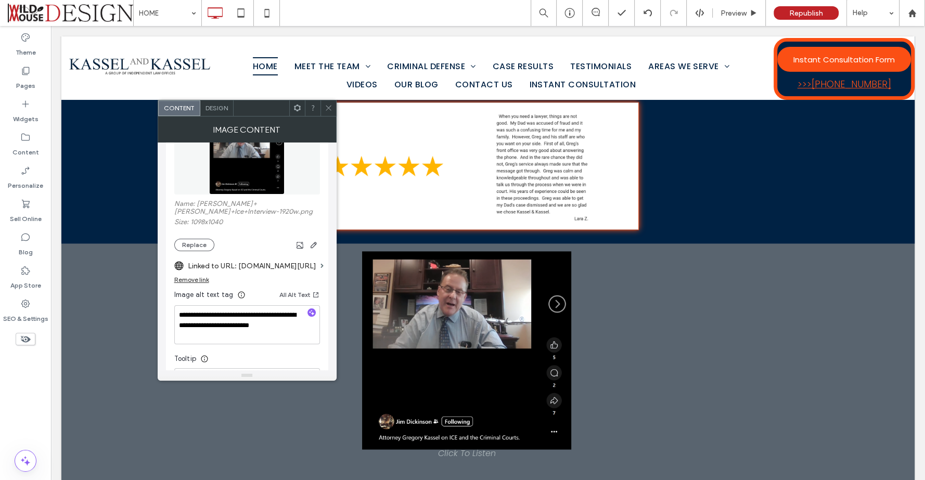
scroll to position [115, 0]
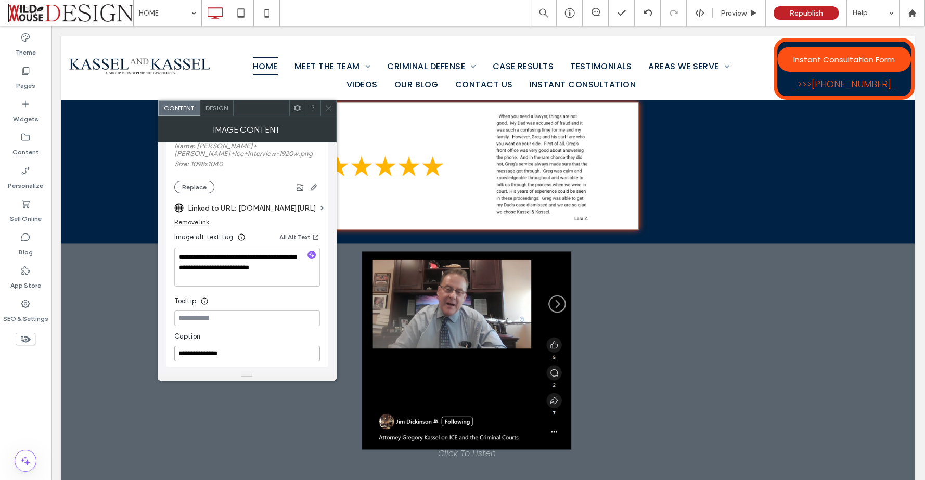
drag, startPoint x: 229, startPoint y: 357, endPoint x: 166, endPoint y: 353, distance: 63.1
click at [166, 353] on div "**********" at bounding box center [247, 201] width 162 height 332
click at [627, 263] on div "Click To Paste Click To Paste" at bounding box center [487, 350] width 499 height 198
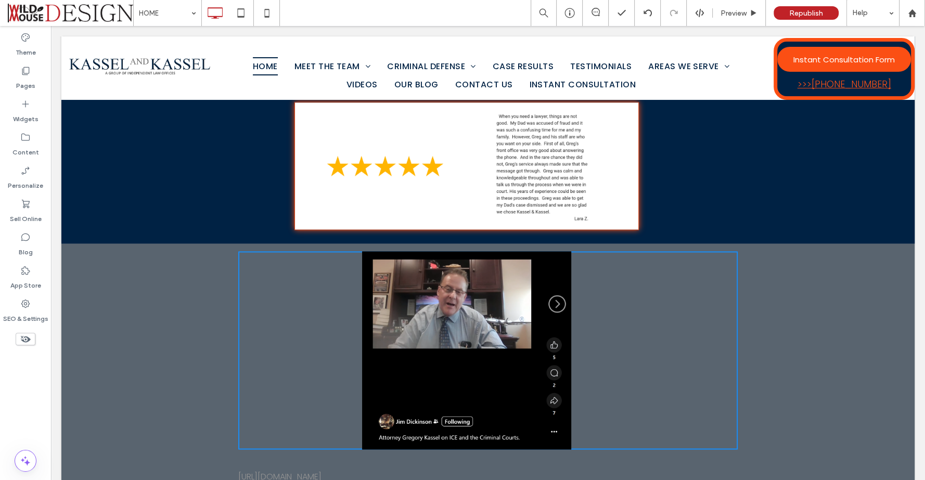
click at [519, 346] on img at bounding box center [466, 350] width 209 height 198
click at [739, 15] on span "Preview" at bounding box center [733, 13] width 26 height 9
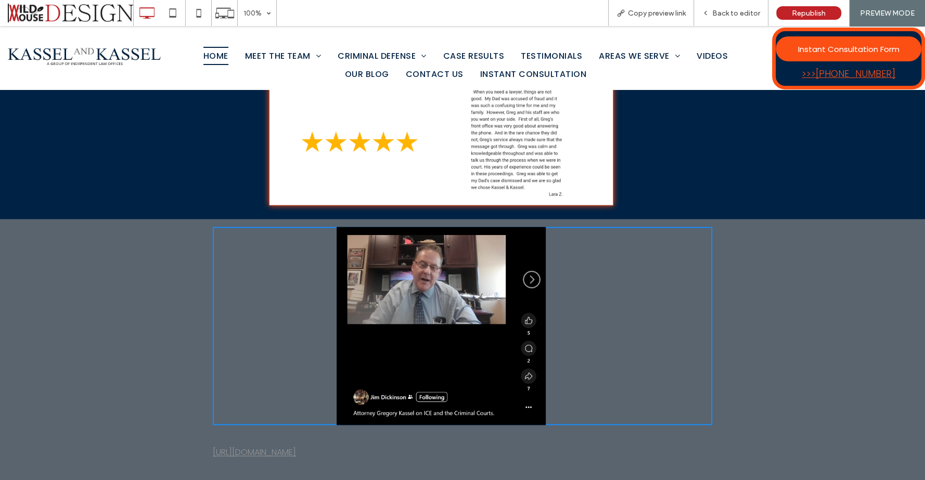
click at [296, 446] on link "https://www.facebook.com/reel/1785606809019110" at bounding box center [254, 452] width 83 height 12
click at [743, 14] on span "Back to editor" at bounding box center [736, 13] width 48 height 9
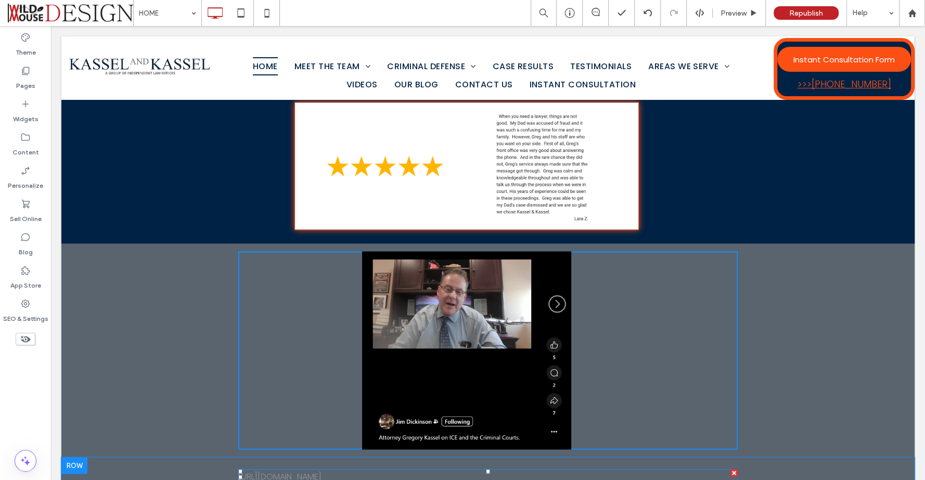
click at [321, 471] on link "https://www.facebook.com/reel/1785606809019110" at bounding box center [279, 477] width 83 height 12
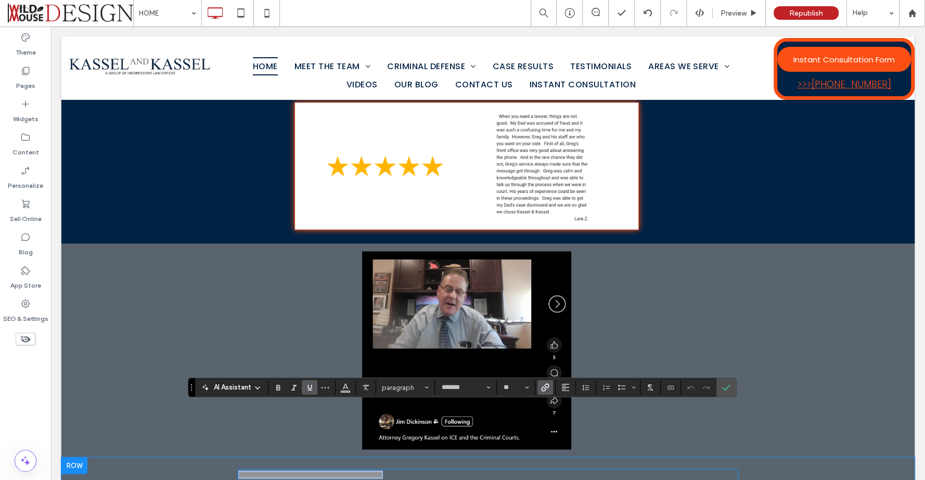
drag, startPoint x: 440, startPoint y: 412, endPoint x: 221, endPoint y: 412, distance: 219.4
click at [221, 457] on div "**********" at bounding box center [487, 474] width 853 height 35
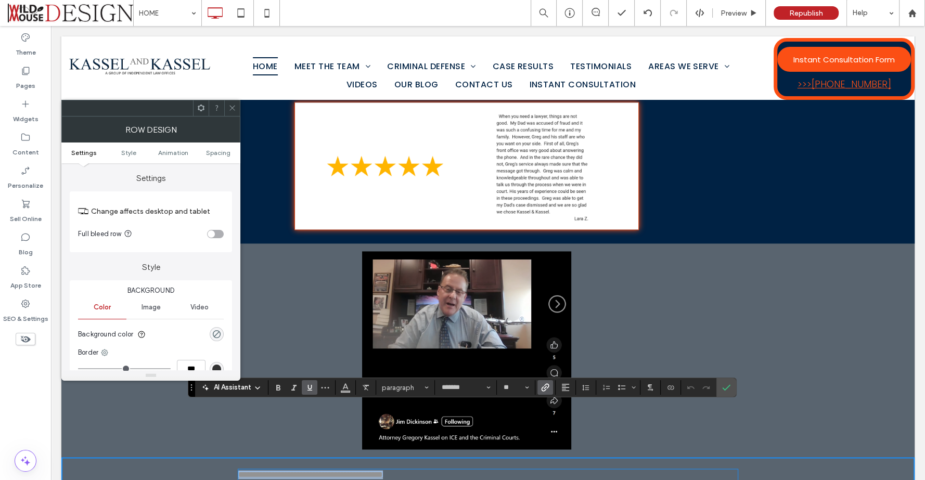
copy link "**********"
drag, startPoint x: 352, startPoint y: 409, endPoint x: 254, endPoint y: 409, distance: 98.3
click at [254, 470] on p "**********" at bounding box center [487, 476] width 499 height 12
drag, startPoint x: 351, startPoint y: 409, endPoint x: 228, endPoint y: 411, distance: 123.3
click at [228, 457] on div "**********" at bounding box center [487, 476] width 853 height 38
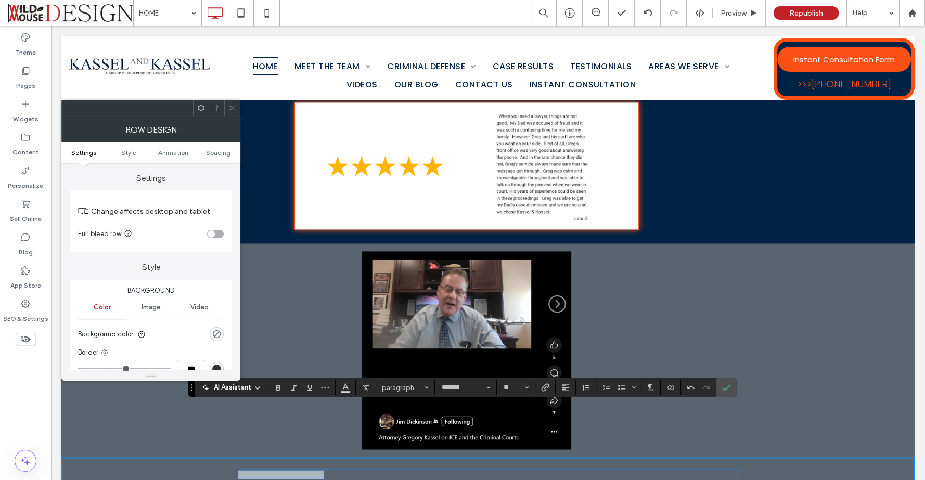
copy span "**********"
click at [236, 108] on div at bounding box center [232, 108] width 16 height 16
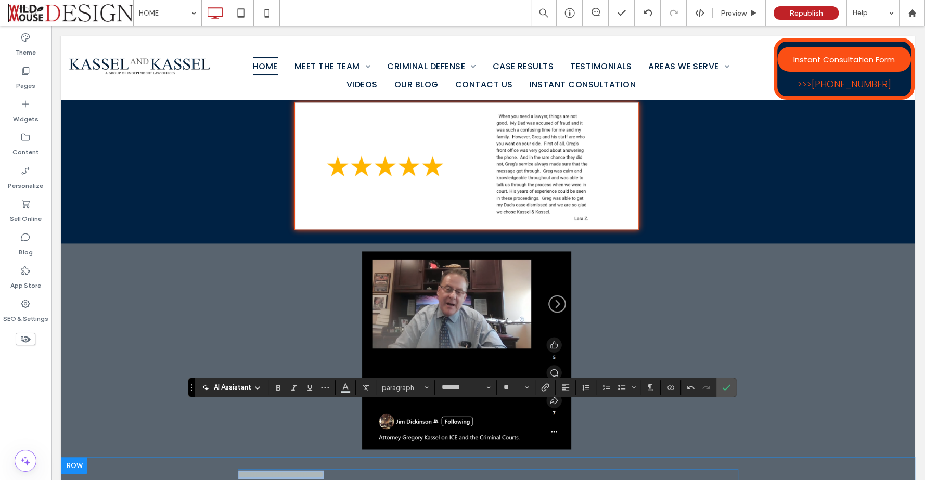
click at [74, 457] on div at bounding box center [74, 465] width 26 height 17
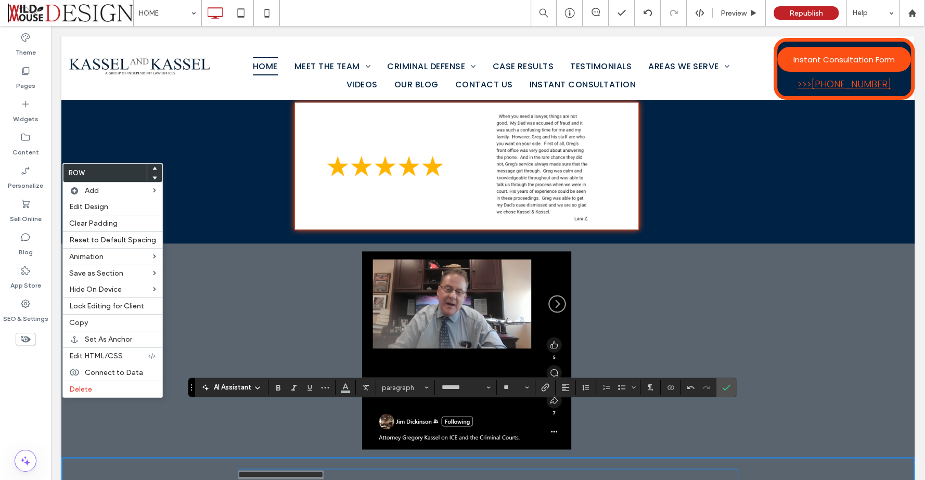
click at [152, 166] on icon at bounding box center [154, 168] width 4 height 4
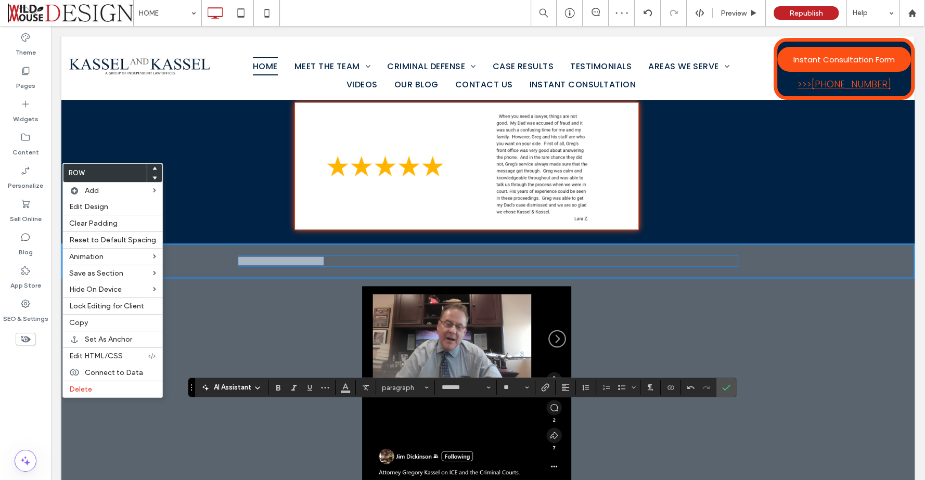
drag, startPoint x: 352, startPoint y: 193, endPoint x: 186, endPoint y: 206, distance: 166.9
click at [202, 243] on div "**********" at bounding box center [487, 260] width 853 height 35
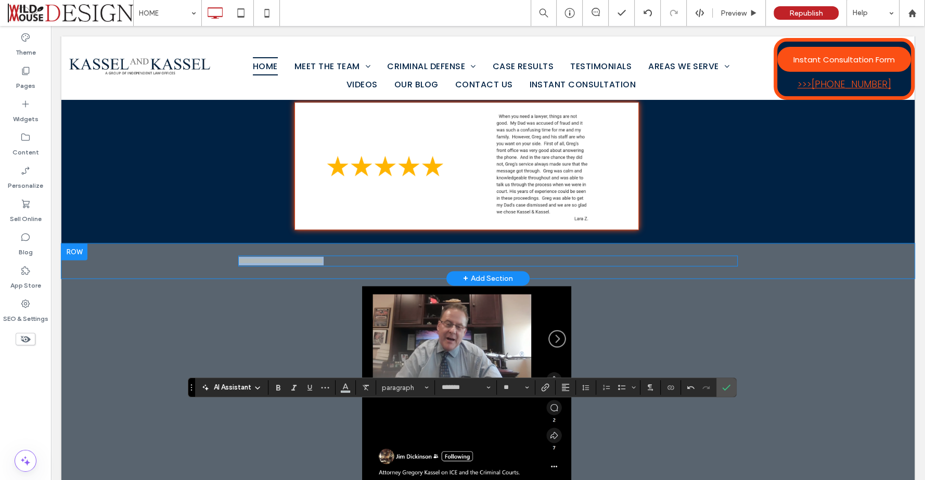
click at [267, 257] on span "**********" at bounding box center [280, 261] width 85 height 8
click at [427, 388] on button "paragraph" at bounding box center [405, 387] width 54 height 15
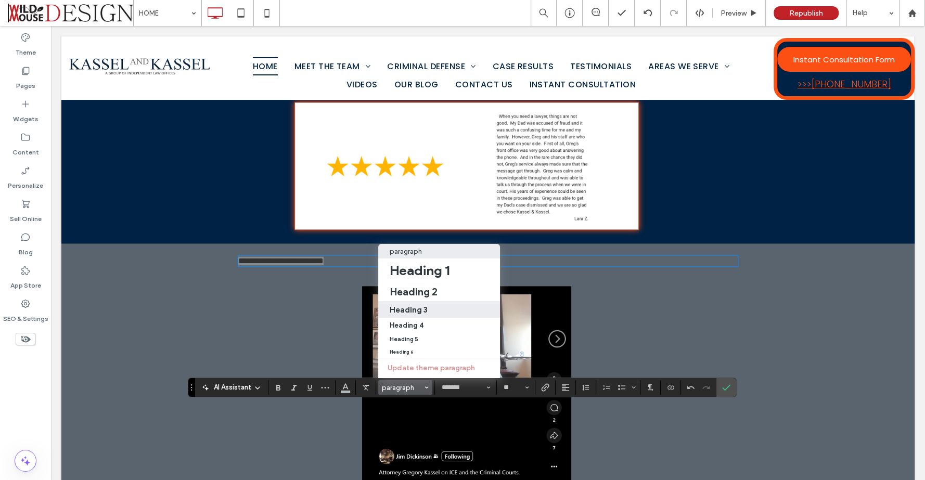
click at [434, 304] on label "Heading 3" at bounding box center [439, 309] width 122 height 17
type input "**"
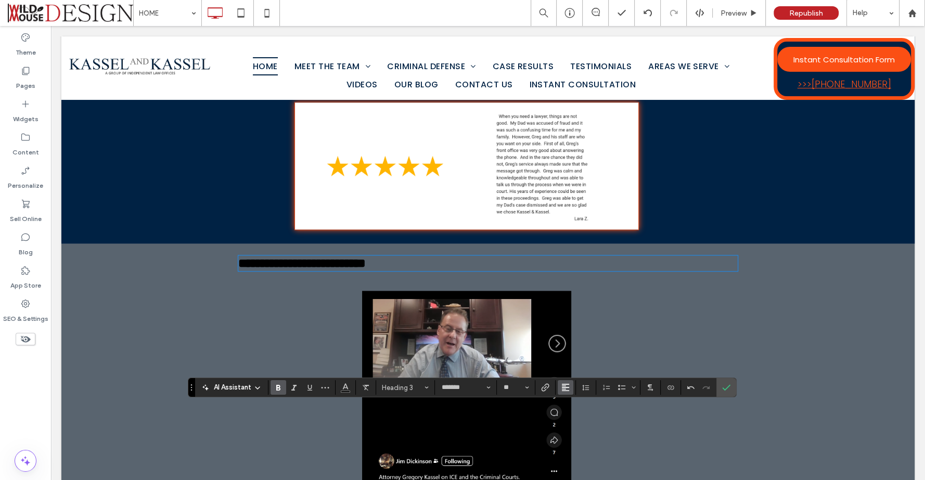
click at [562, 390] on icon "Alignment" at bounding box center [565, 387] width 8 height 8
click at [572, 336] on icon "ui.textEditor.alignment.center" at bounding box center [573, 340] width 8 height 8
click at [724, 386] on use "Confirm" at bounding box center [726, 387] width 8 height 6
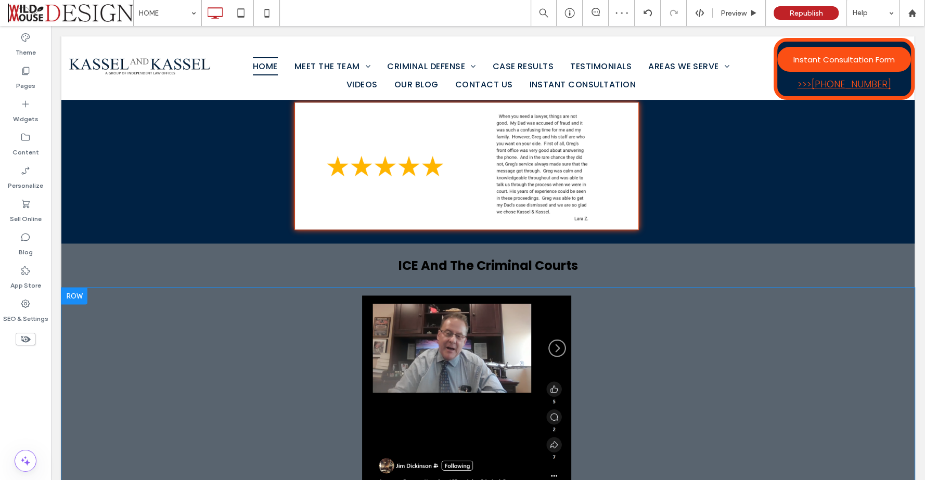
click at [362, 340] on img at bounding box center [466, 394] width 209 height 198
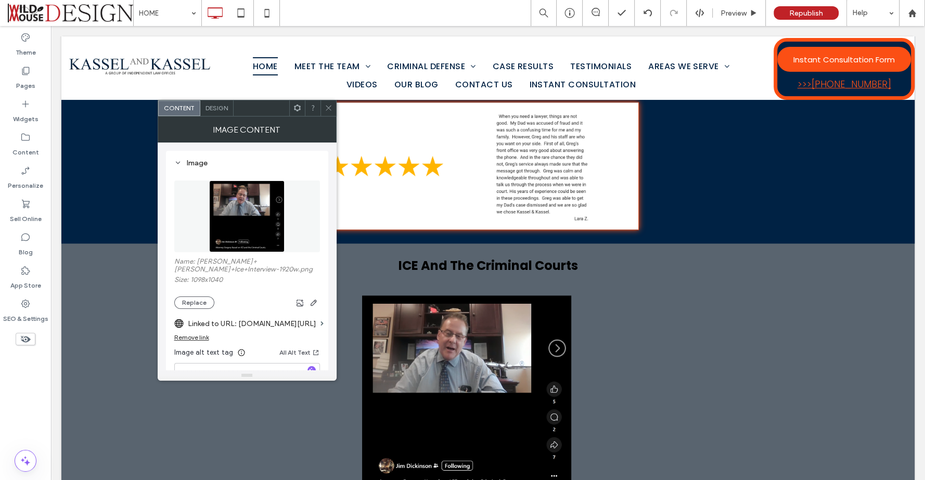
click at [331, 102] on span at bounding box center [328, 108] width 8 height 16
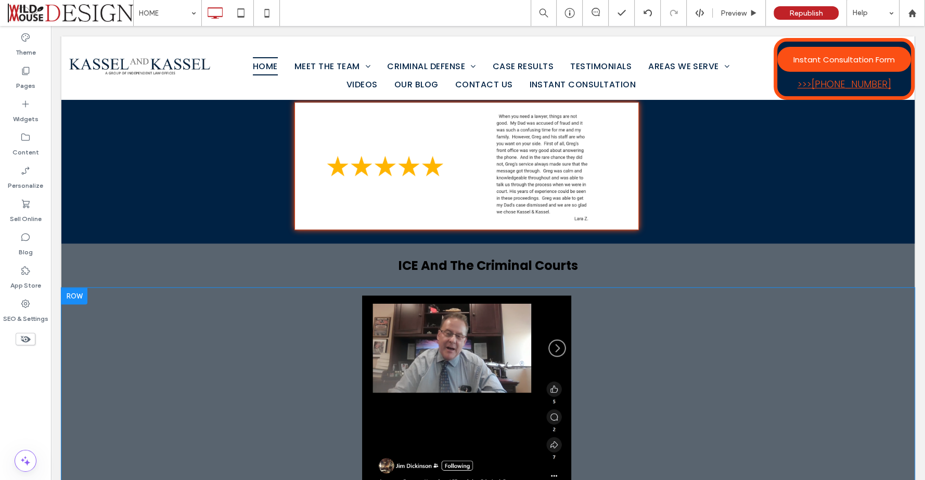
click at [365, 334] on img at bounding box center [466, 394] width 209 height 198
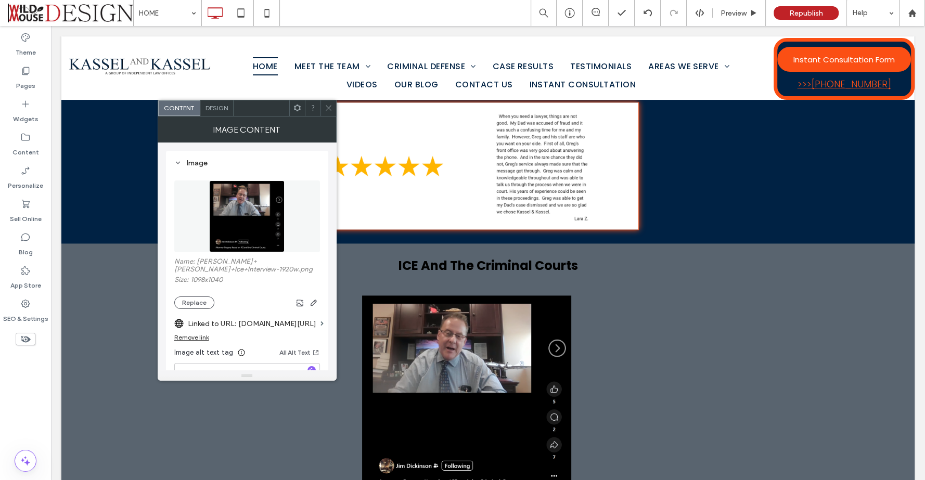
click at [365, 333] on img at bounding box center [466, 394] width 209 height 198
click at [333, 111] on div at bounding box center [328, 108] width 16 height 16
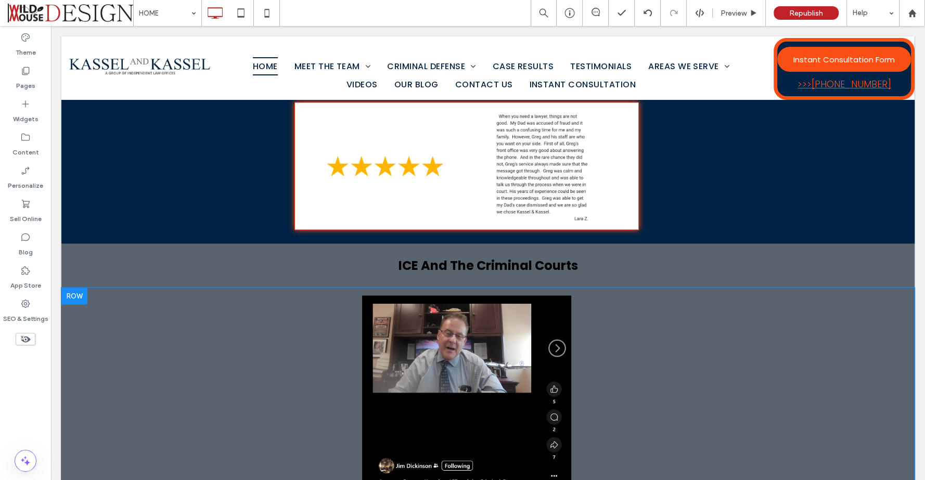
click at [515, 385] on img at bounding box center [466, 394] width 209 height 198
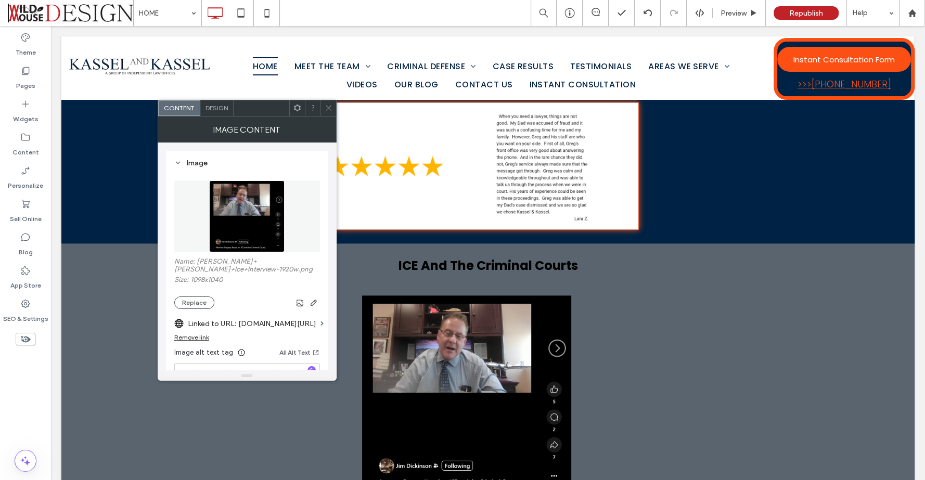
click at [327, 105] on icon at bounding box center [328, 108] width 8 height 8
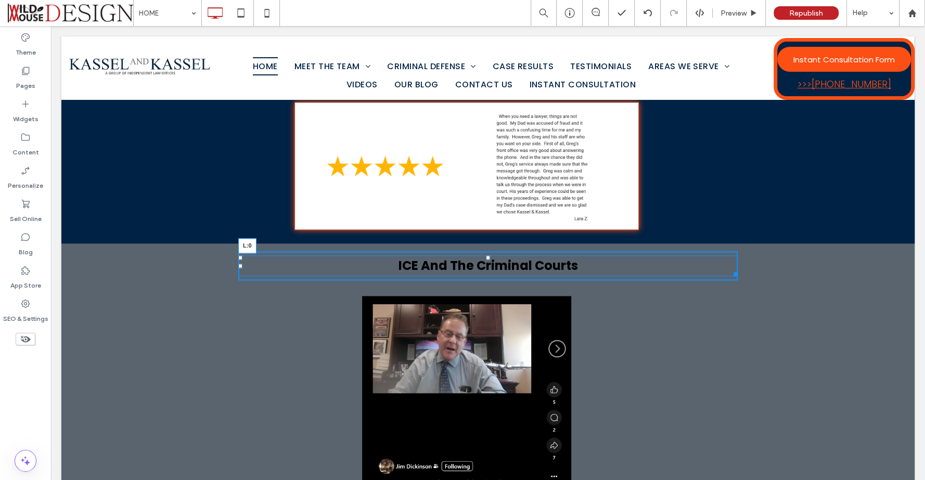
drag, startPoint x: 235, startPoint y: 200, endPoint x: 370, endPoint y: 228, distance: 138.1
click at [319, 255] on div "ICE And The Criminal Courts L:0" at bounding box center [487, 265] width 499 height 21
drag, startPoint x: 730, startPoint y: 208, endPoint x: 723, endPoint y: 238, distance: 30.8
click at [674, 251] on div "Click To Paste Click To Paste ICE And The Criminal Courts W:853.993 H:39.5486" at bounding box center [487, 265] width 499 height 29
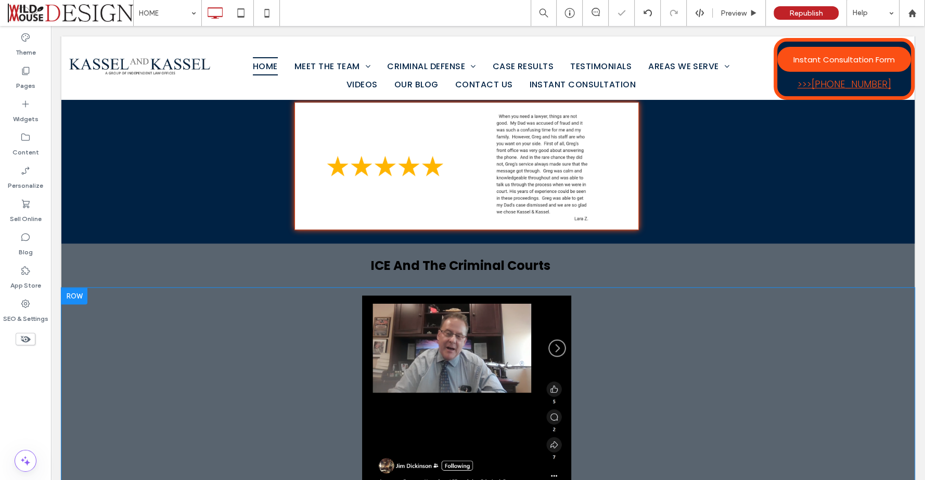
click at [634, 295] on div "Click To Paste Click To Paste" at bounding box center [487, 394] width 499 height 198
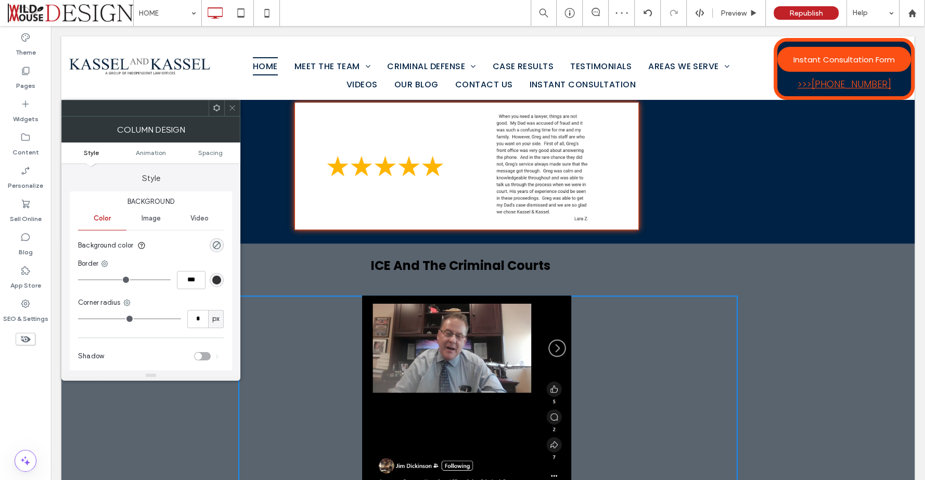
scroll to position [1600, 0]
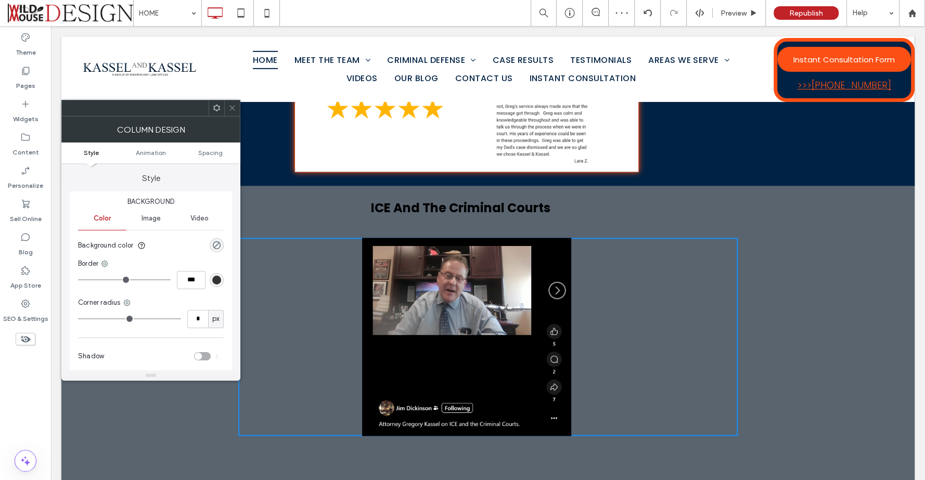
click at [749, 444] on div "Click To Paste Click To Paste Row + Add Section" at bounding box center [487, 478] width 853 height 68
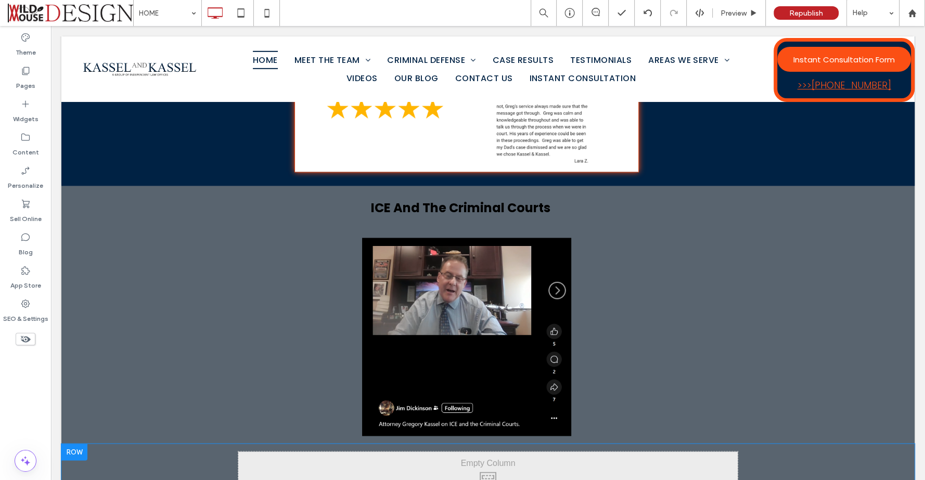
click at [83, 444] on div at bounding box center [74, 452] width 26 height 17
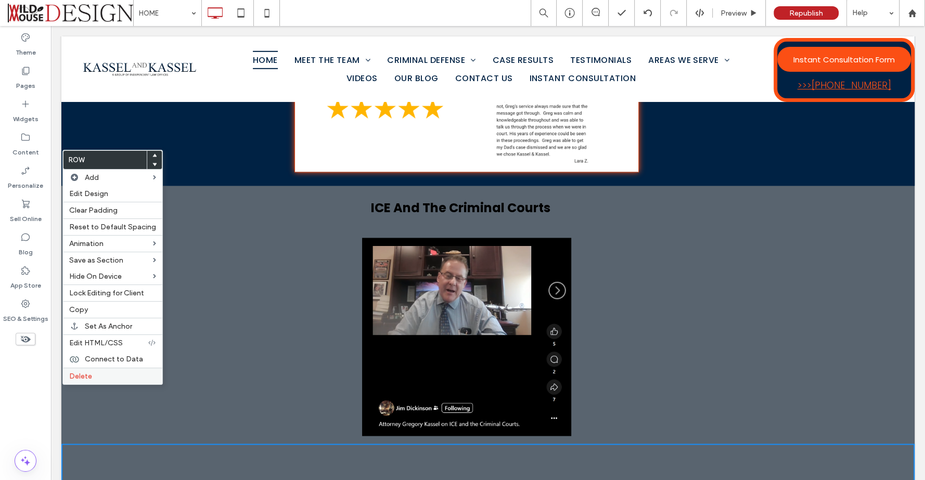
click at [105, 372] on label "Delete" at bounding box center [112, 376] width 87 height 9
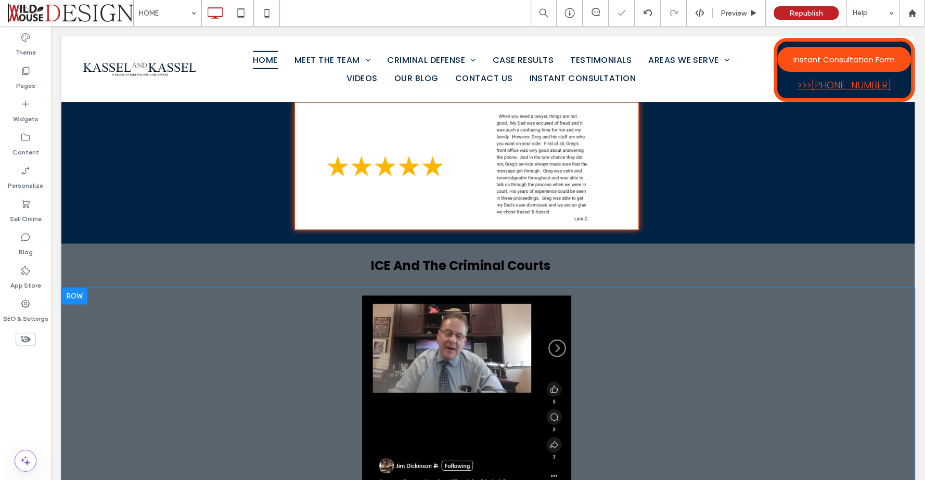
scroll to position [1485, 0]
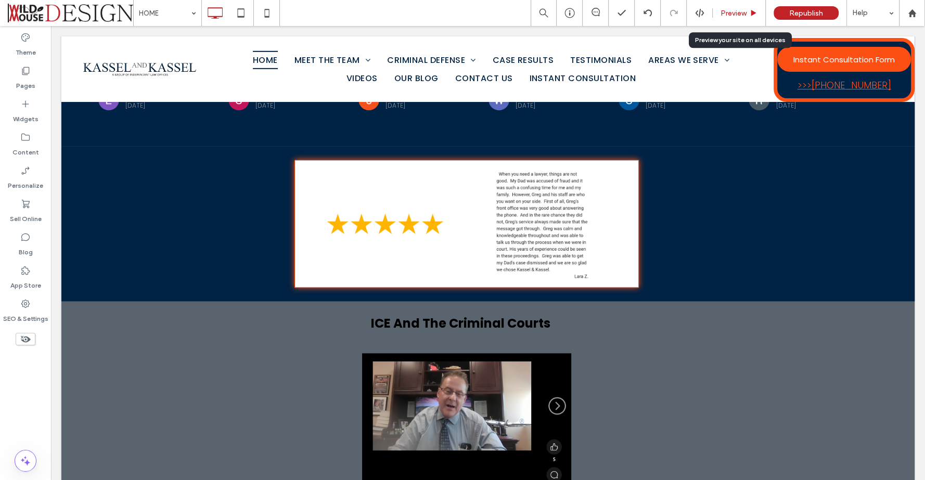
click at [736, 11] on span "Preview" at bounding box center [733, 13] width 26 height 9
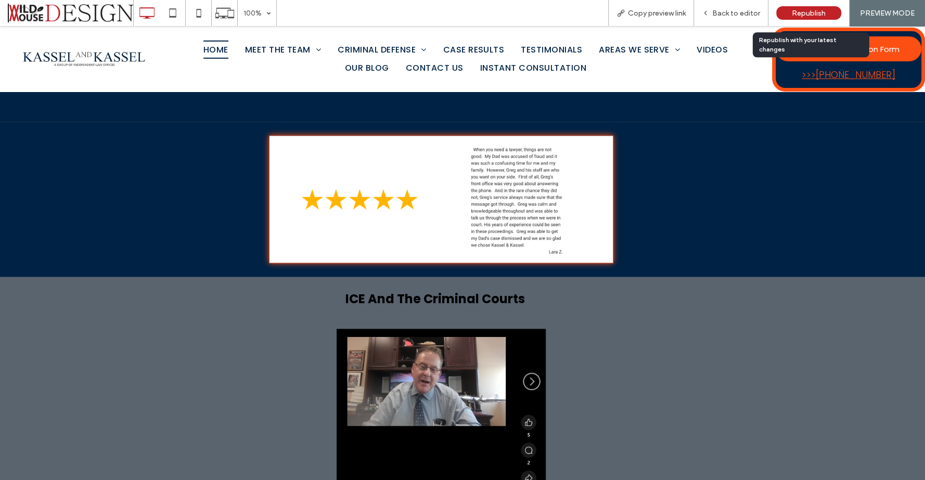
click at [785, 11] on div "Republish" at bounding box center [808, 13] width 65 height 14
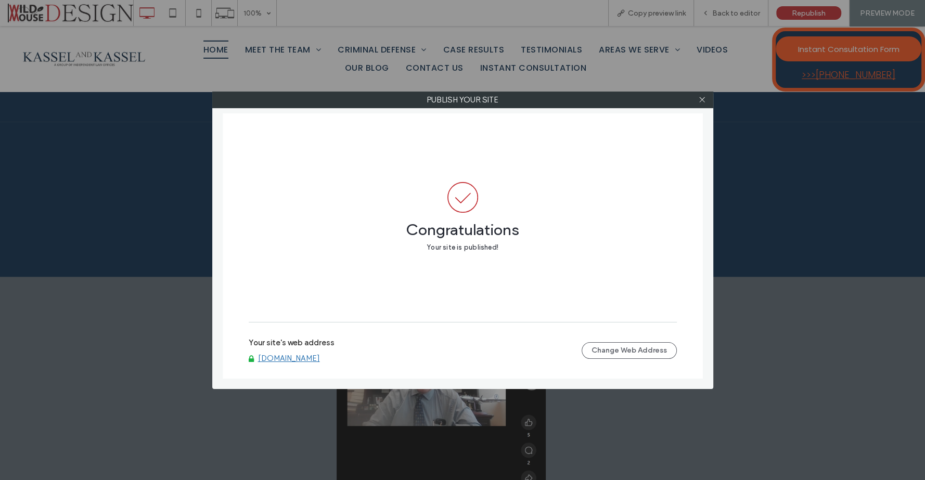
click at [298, 357] on link "[DOMAIN_NAME]" at bounding box center [289, 358] width 62 height 9
click at [702, 98] on icon at bounding box center [702, 100] width 8 height 8
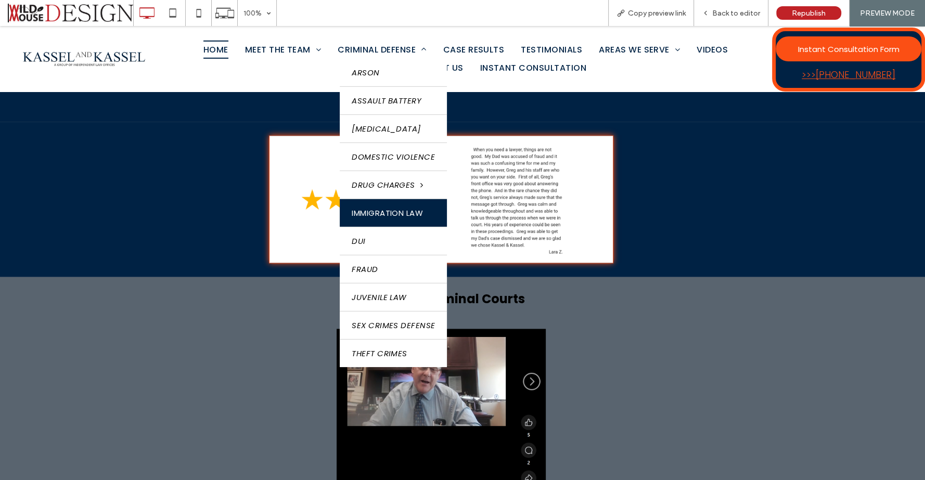
click at [391, 207] on span "IMMIGRATION LAW" at bounding box center [387, 213] width 71 height 12
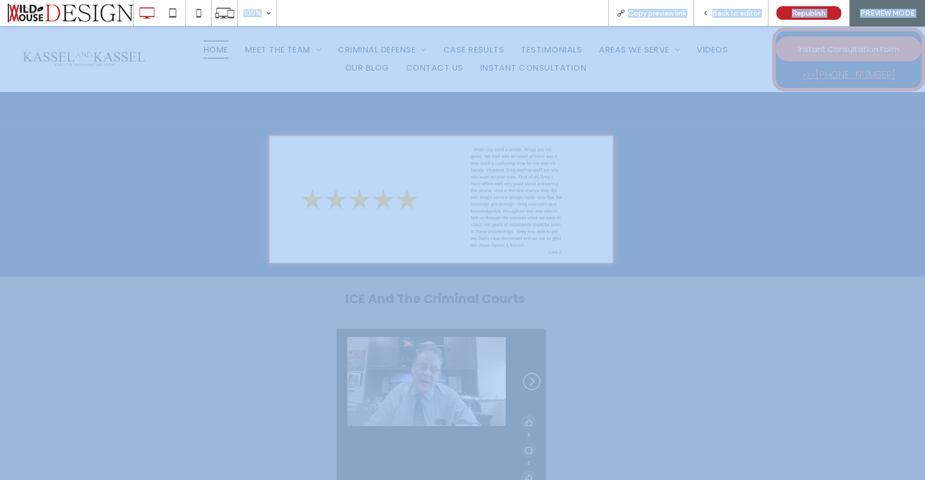
click at [391, 207] on div at bounding box center [462, 240] width 925 height 480
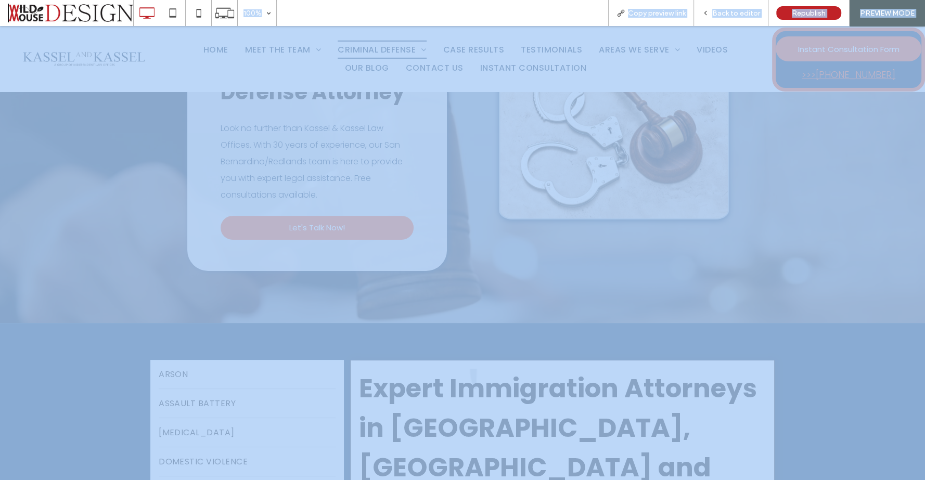
scroll to position [346, 0]
